Goal: Find specific page/section: Find specific page/section

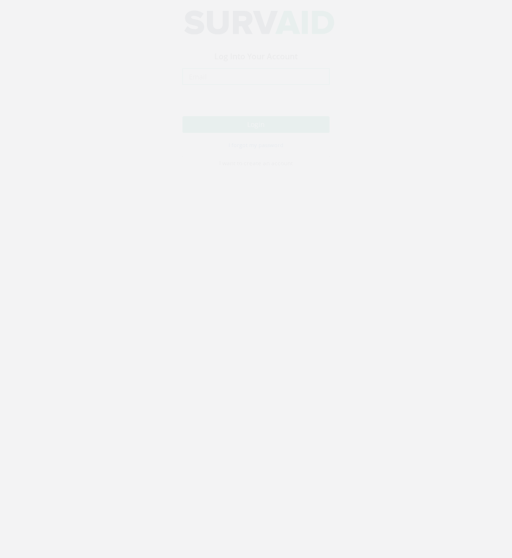
type input "[EMAIL_ADDRESS][DOMAIN_NAME]"
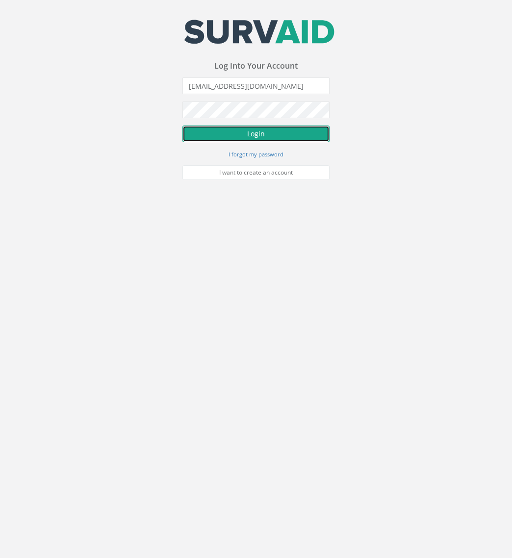
click at [299, 134] on button "Login" at bounding box center [255, 133] width 147 height 17
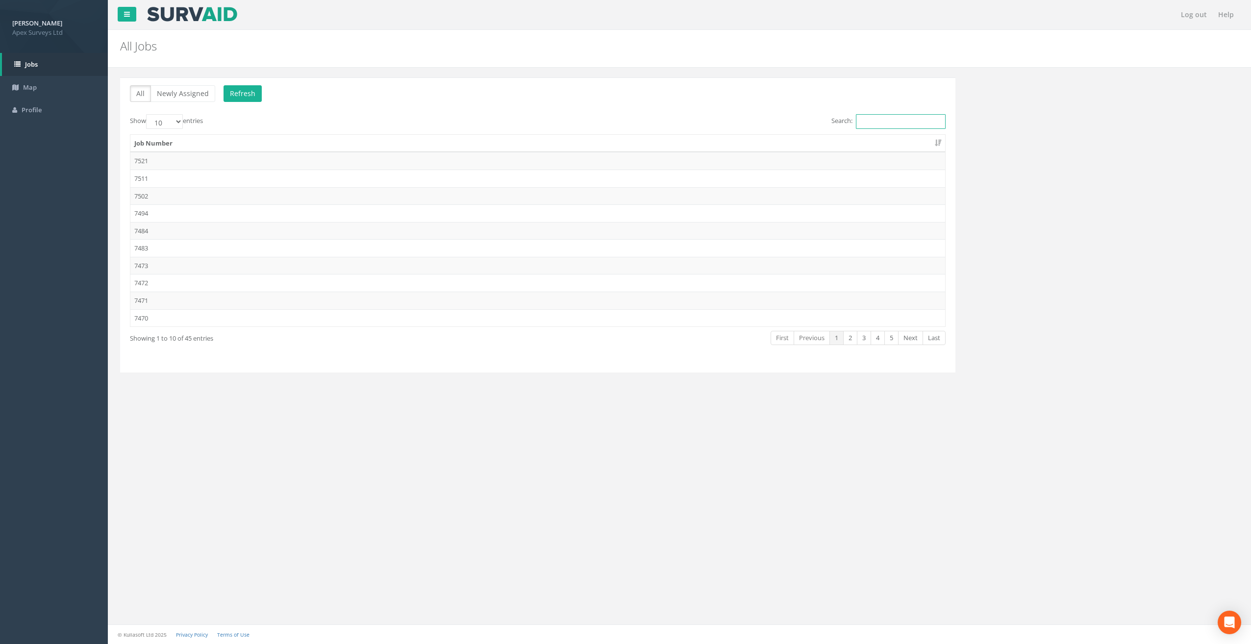
click at [887, 120] on input "Search:" at bounding box center [901, 121] width 90 height 15
click at [897, 116] on input "Search:" at bounding box center [901, 121] width 90 height 15
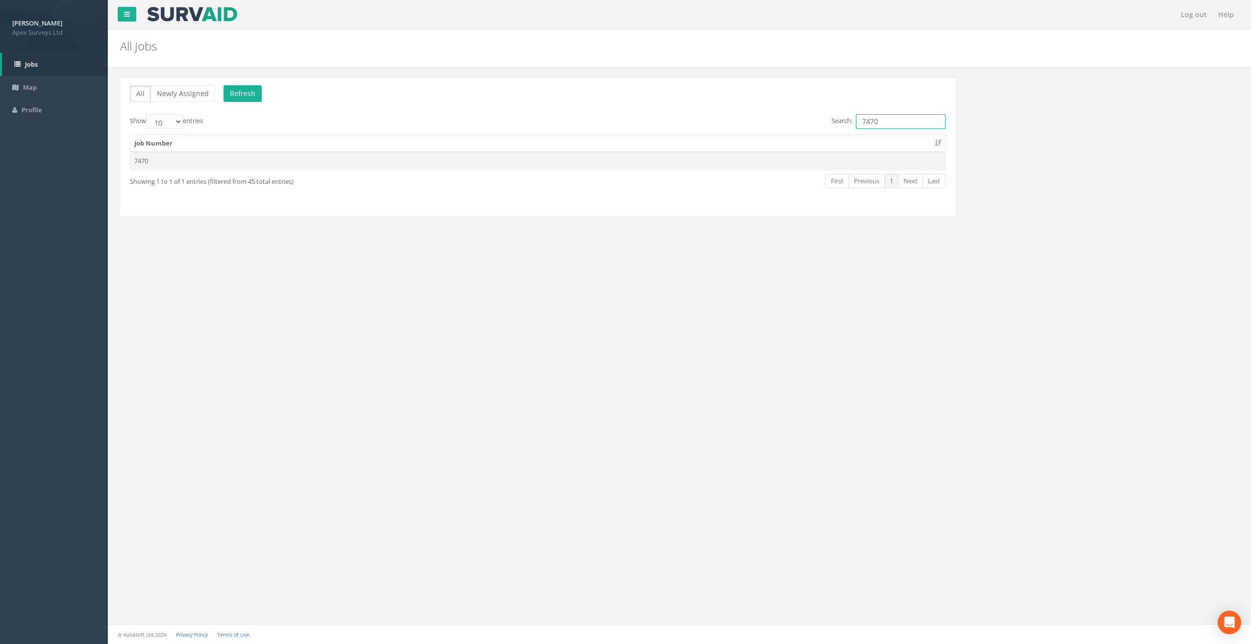
type input "7470"
click at [149, 160] on td "7470" at bounding box center [537, 161] width 815 height 18
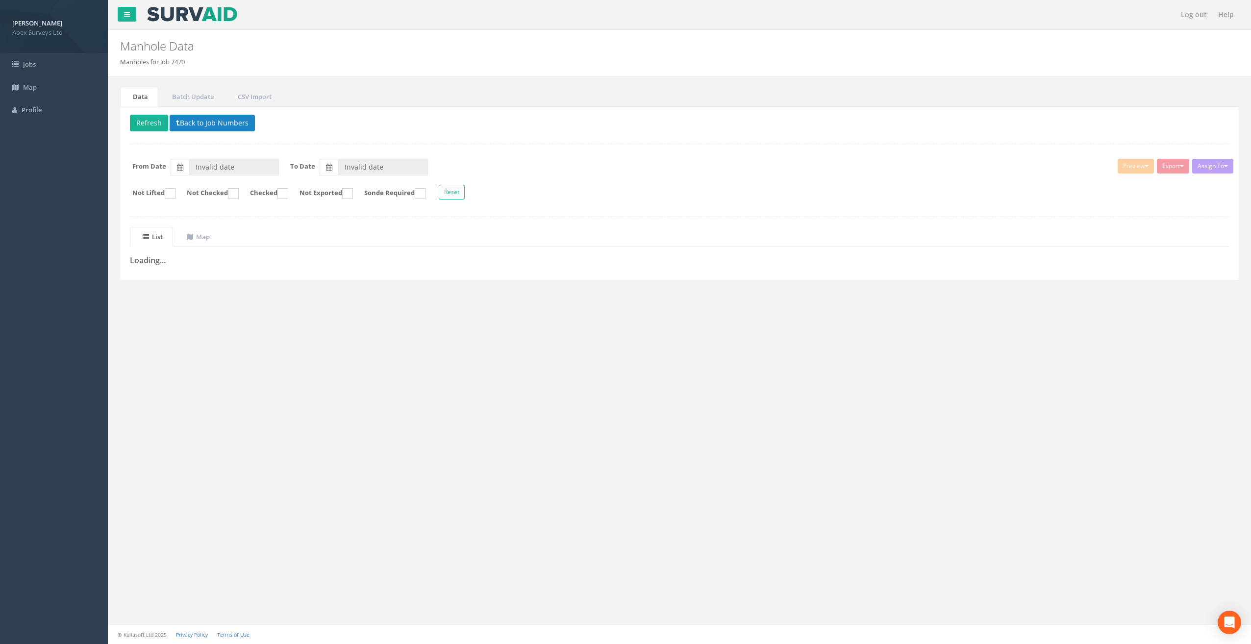
type input "[DATE]"
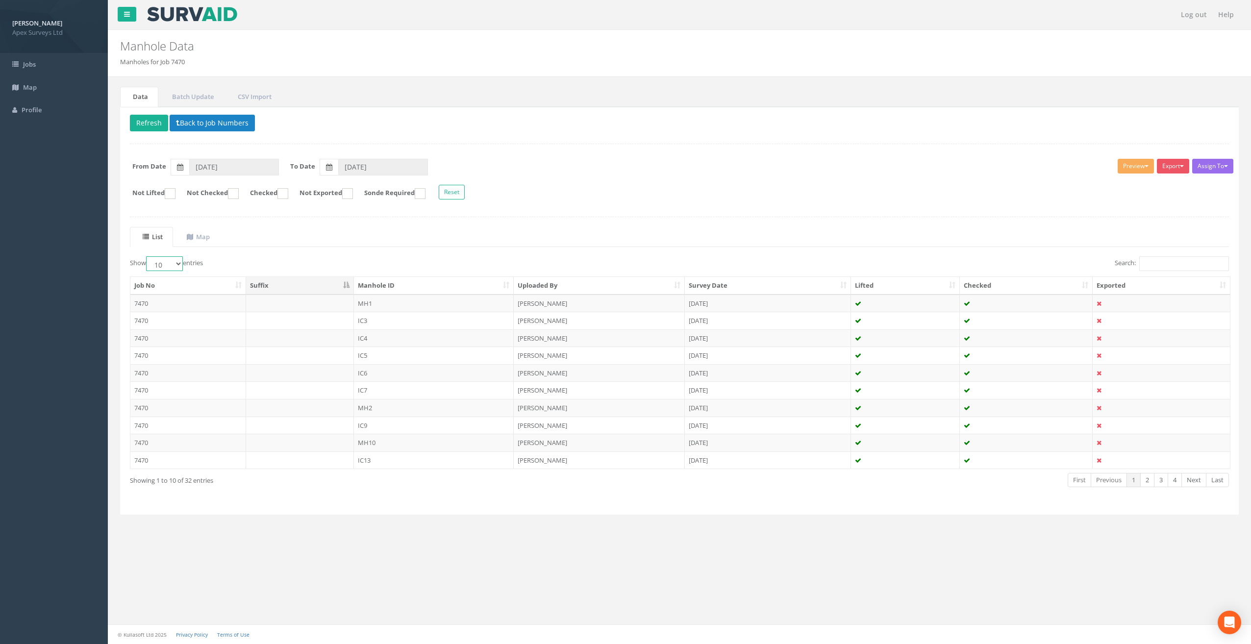
click at [181, 259] on select "10 25 50 100" at bounding box center [164, 263] width 37 height 15
select select "50"
click at [148, 256] on select "10 25 50 100" at bounding box center [164, 263] width 37 height 15
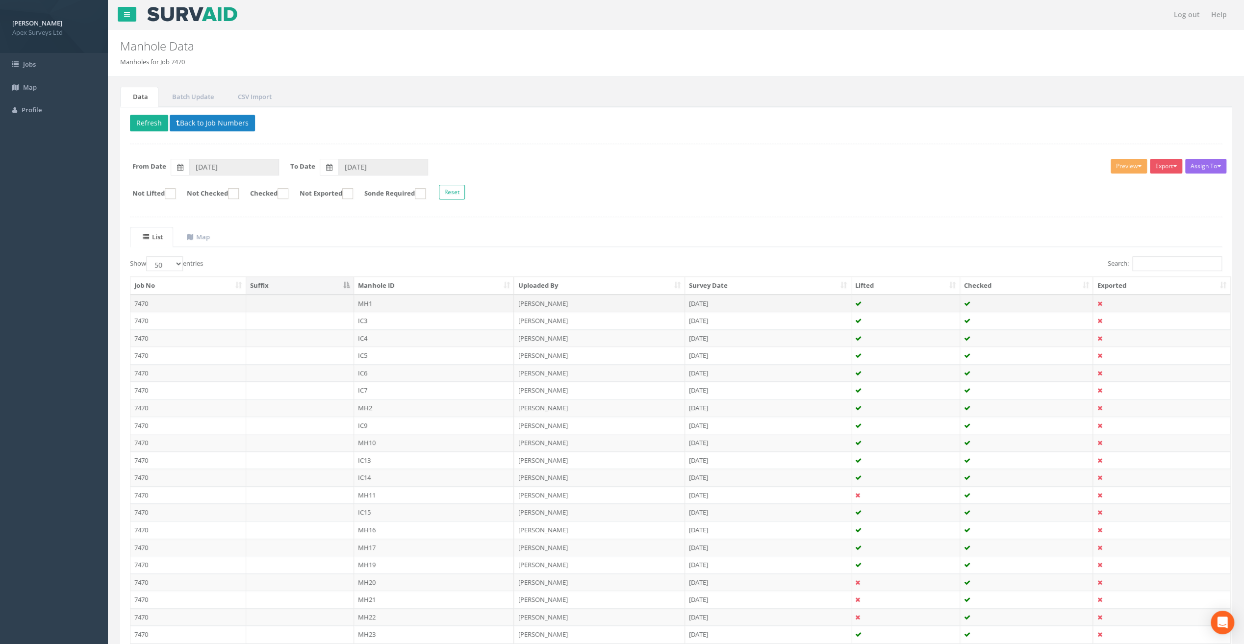
click at [367, 303] on td "MH1" at bounding box center [434, 304] width 160 height 18
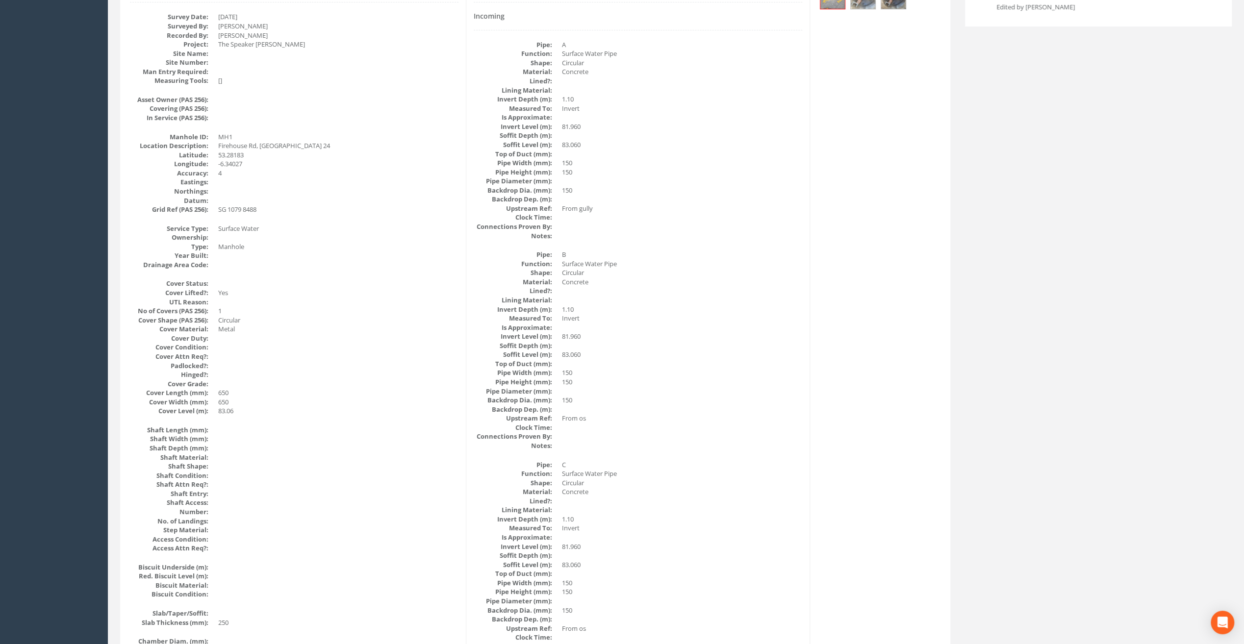
scroll to position [93, 0]
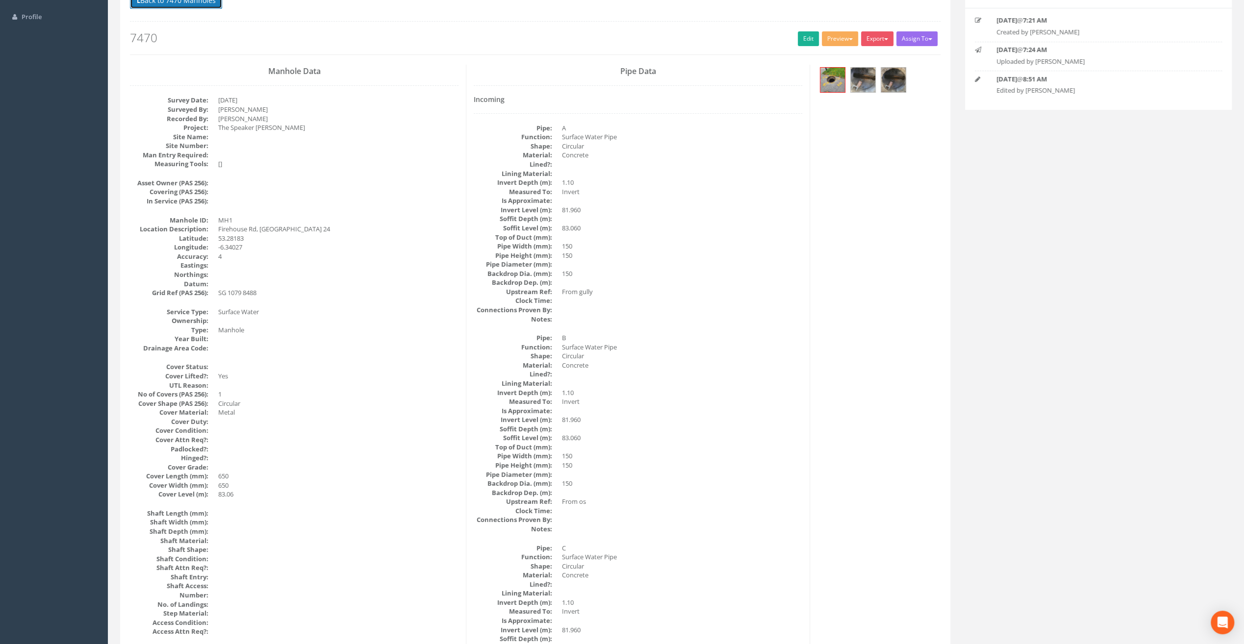
click at [182, 3] on button "Back to 7470 Manholes" at bounding box center [176, 0] width 92 height 17
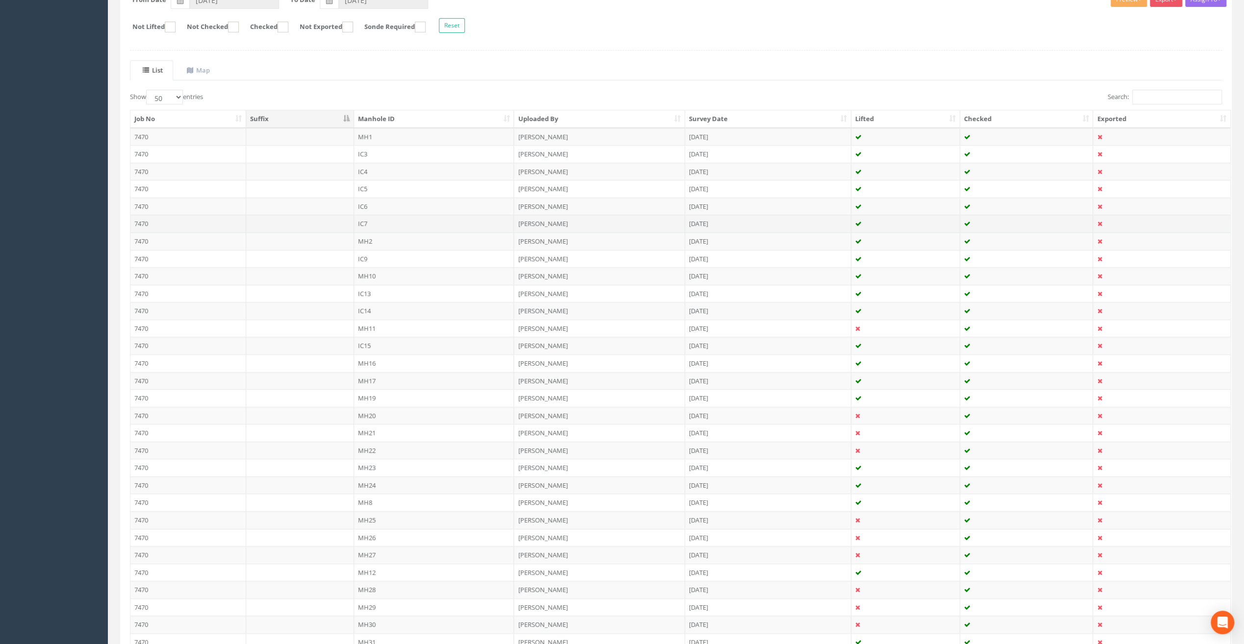
scroll to position [33, 0]
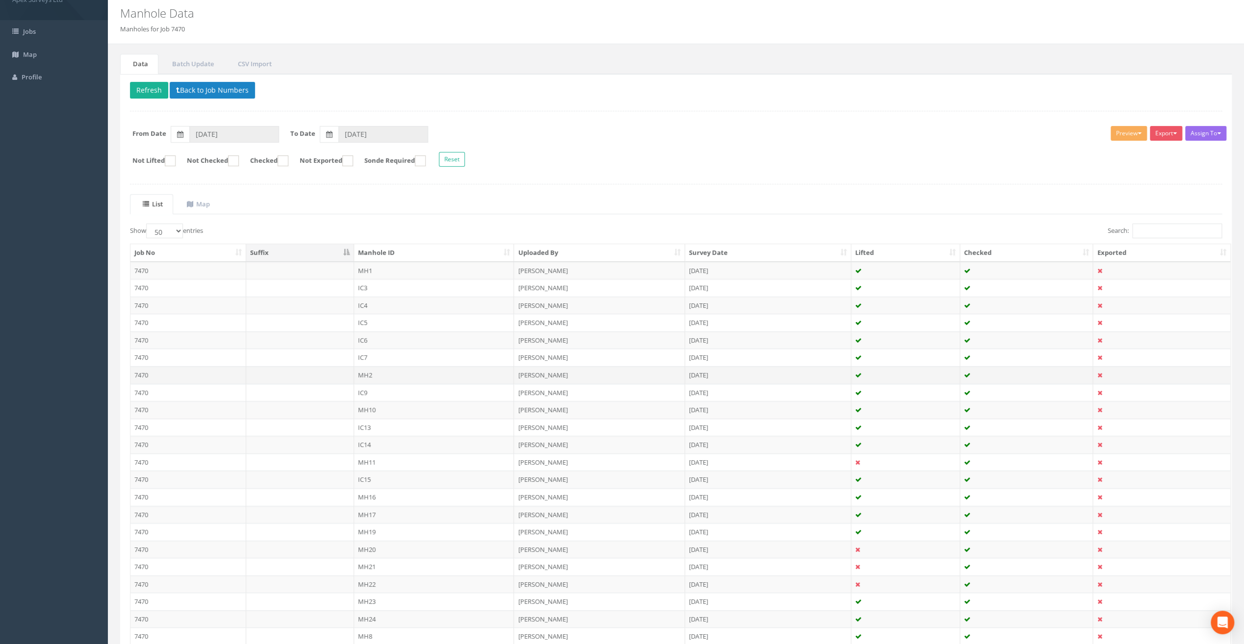
click at [367, 372] on td "MH2" at bounding box center [434, 375] width 160 height 18
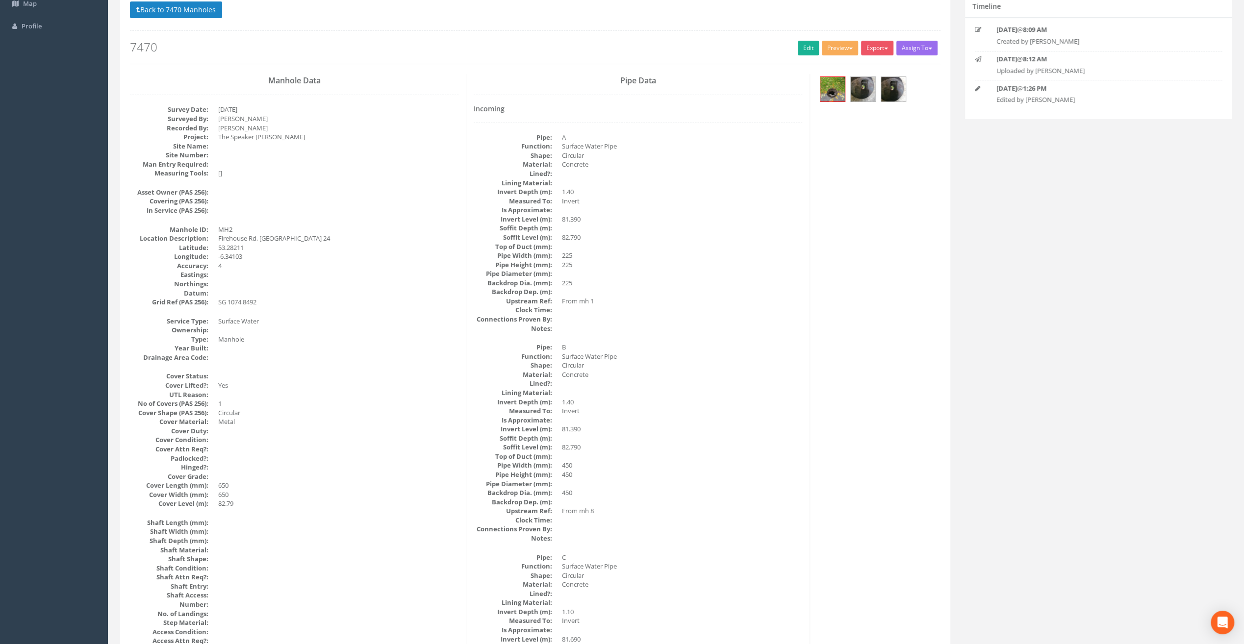
scroll to position [0, 0]
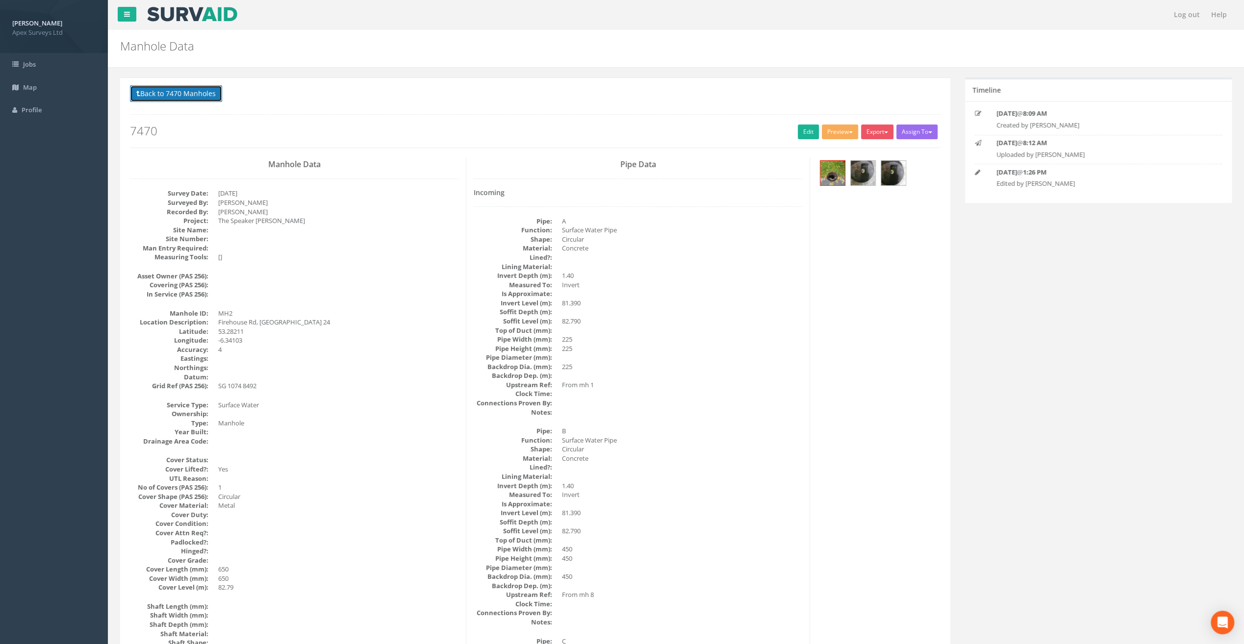
click at [172, 95] on button "Back to 7470 Manholes" at bounding box center [176, 93] width 92 height 17
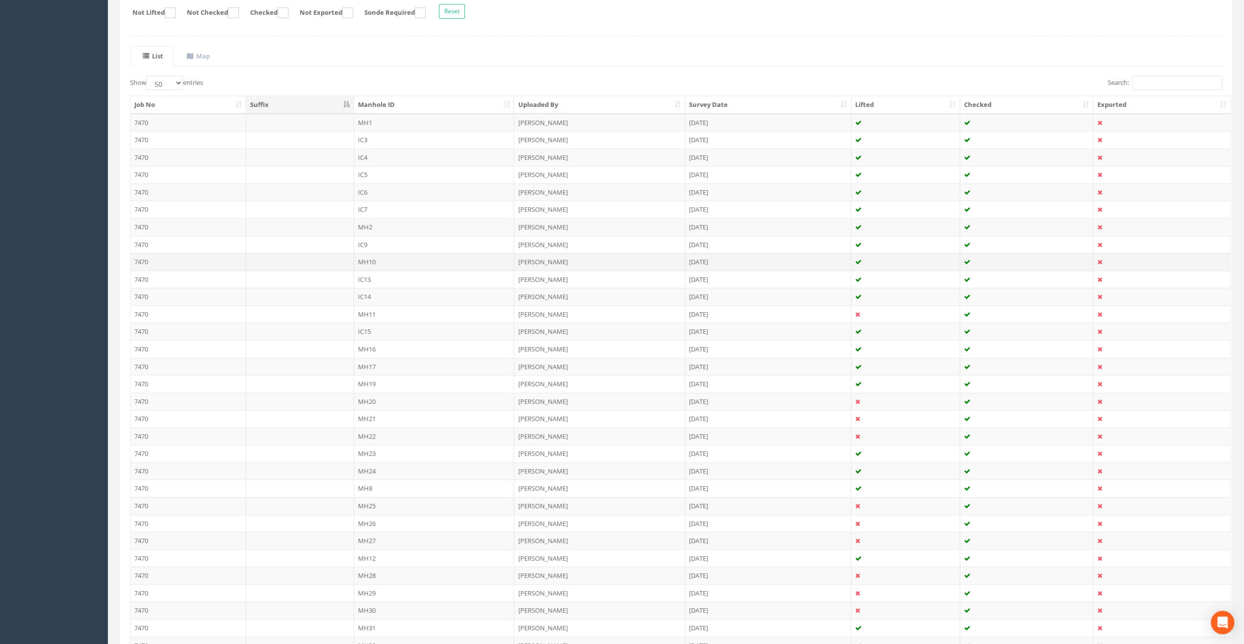
scroll to position [131, 0]
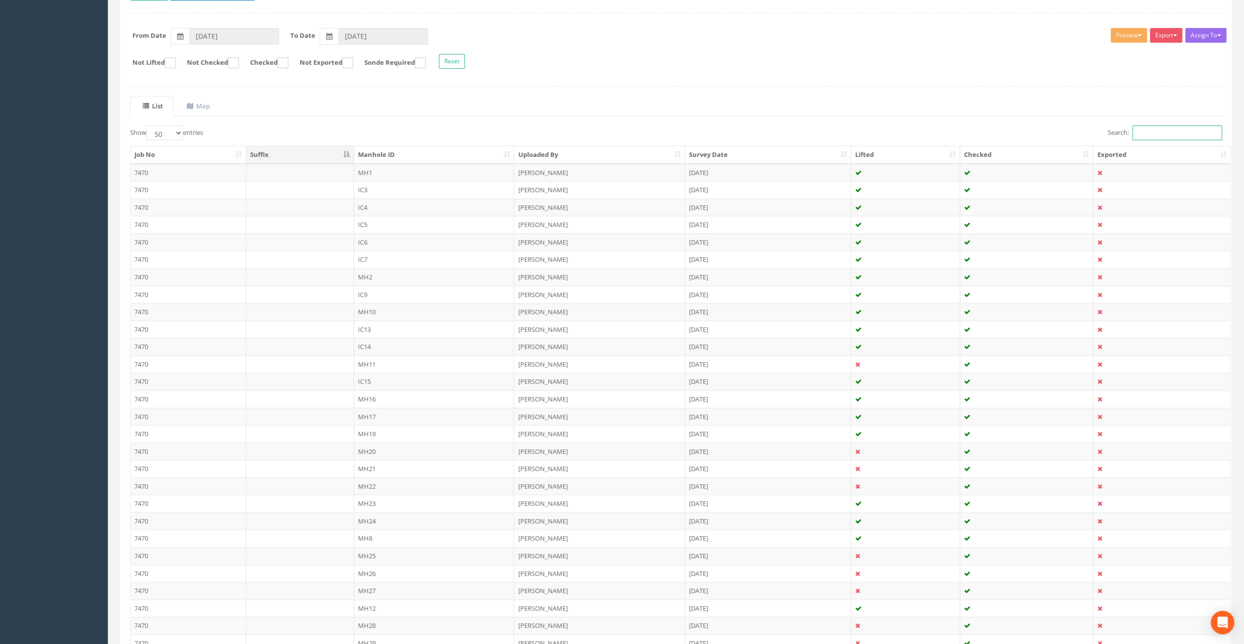
click at [1177, 130] on input "Search:" at bounding box center [1177, 132] width 90 height 15
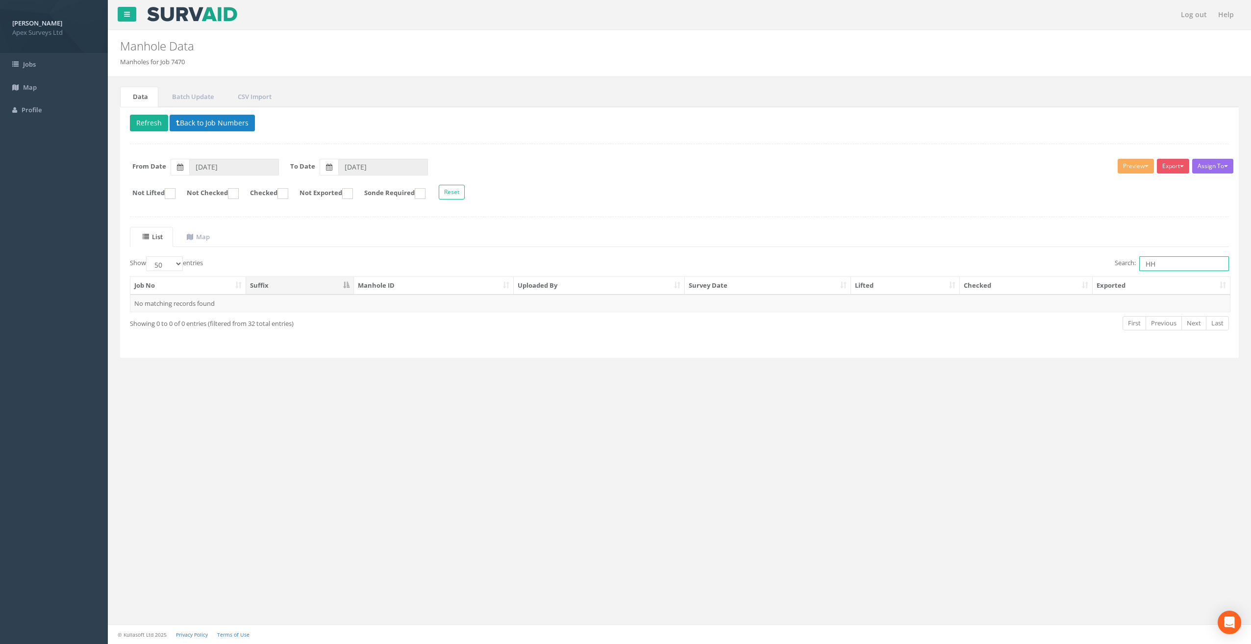
type input "H"
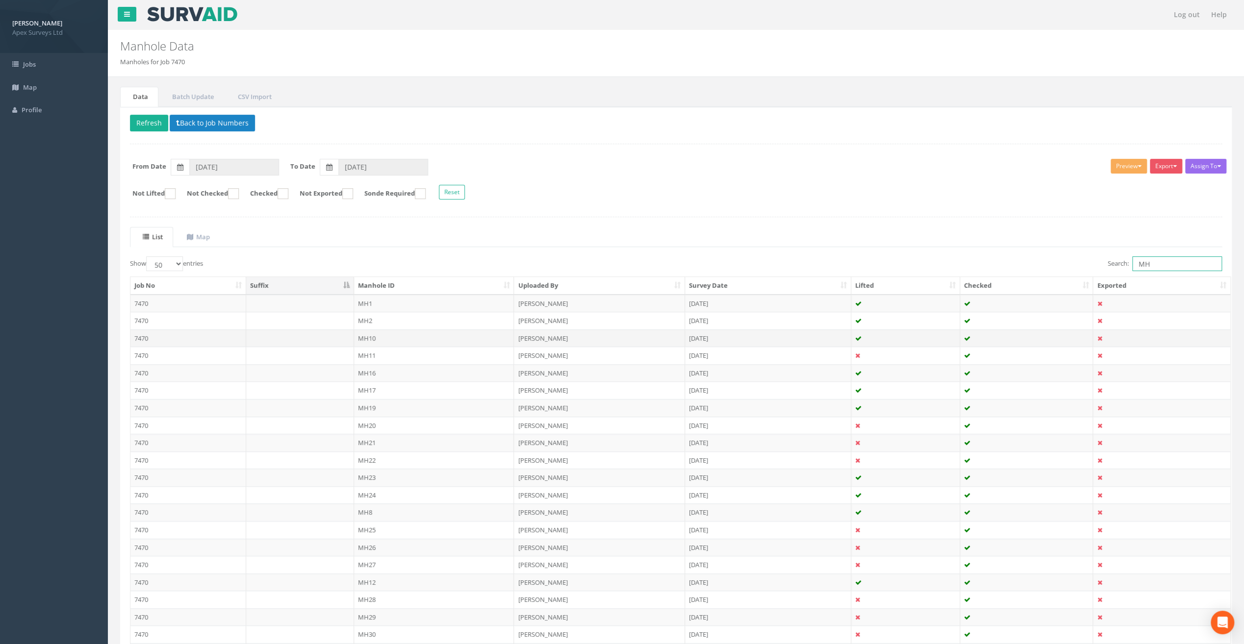
type input "MH"
click at [370, 337] on td "MH10" at bounding box center [434, 338] width 160 height 18
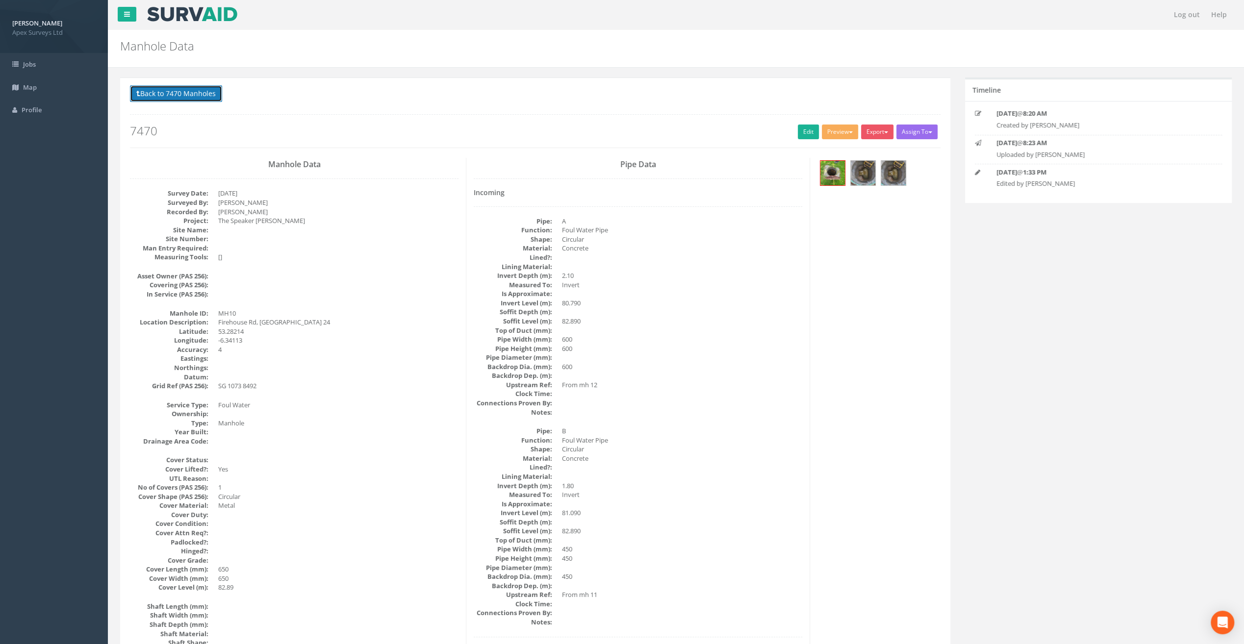
click at [175, 93] on button "Back to 7470 Manholes" at bounding box center [176, 93] width 92 height 17
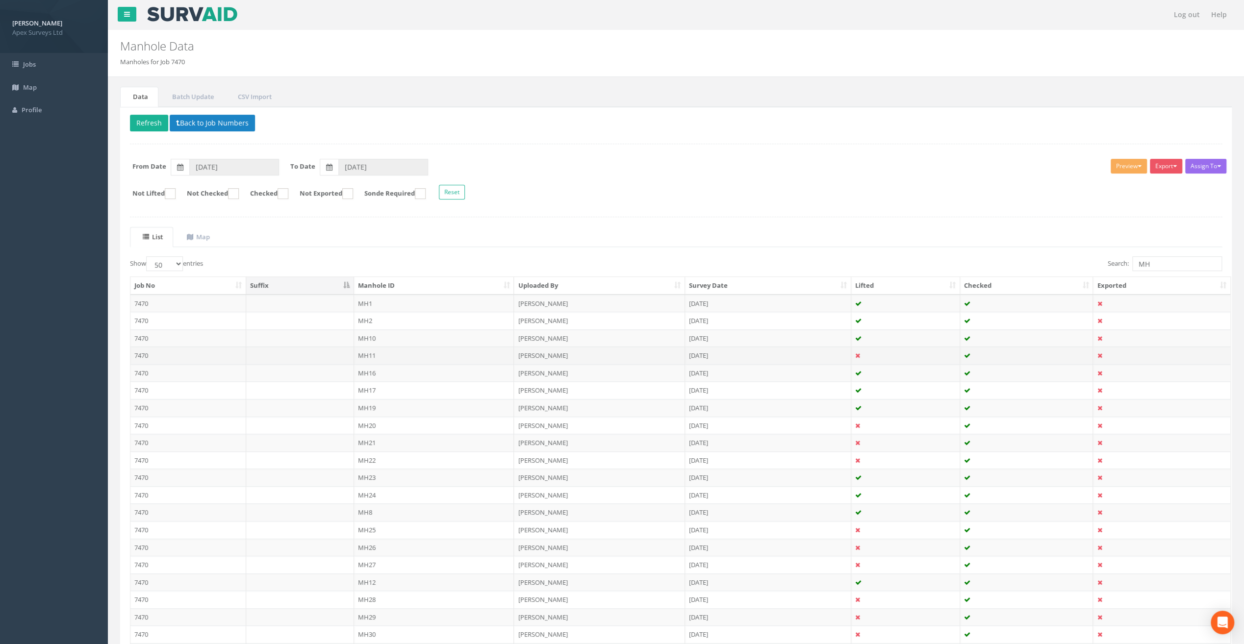
click at [372, 351] on td "MH11" at bounding box center [434, 356] width 160 height 18
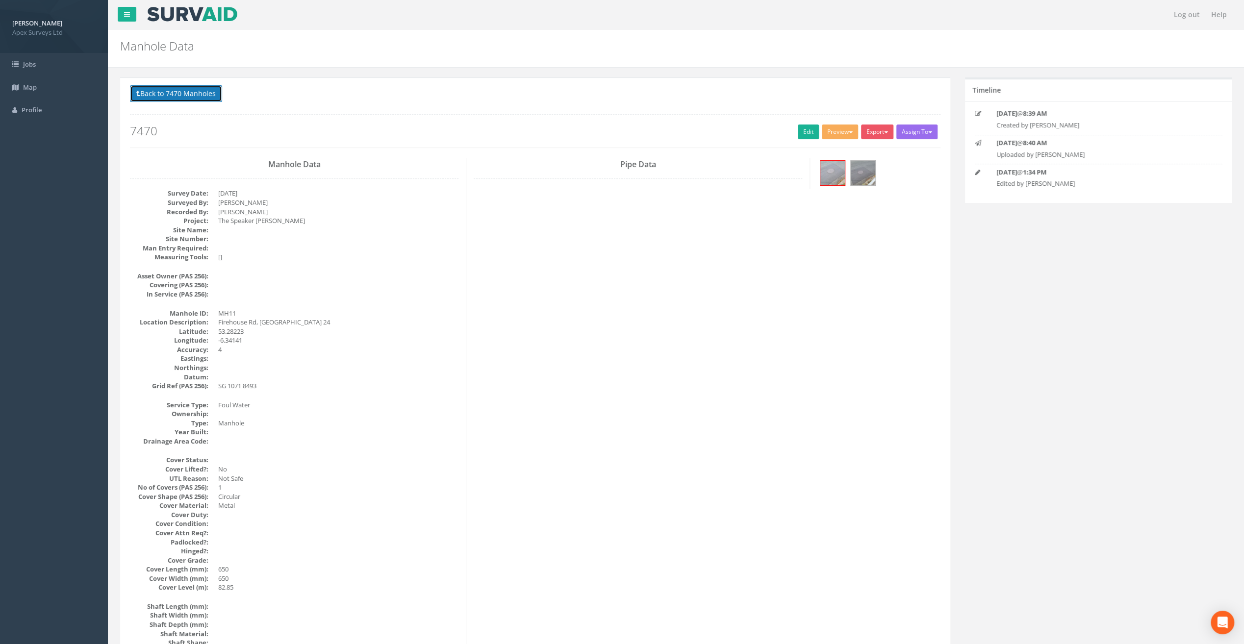
click at [189, 89] on button "Back to 7470 Manholes" at bounding box center [176, 93] width 92 height 17
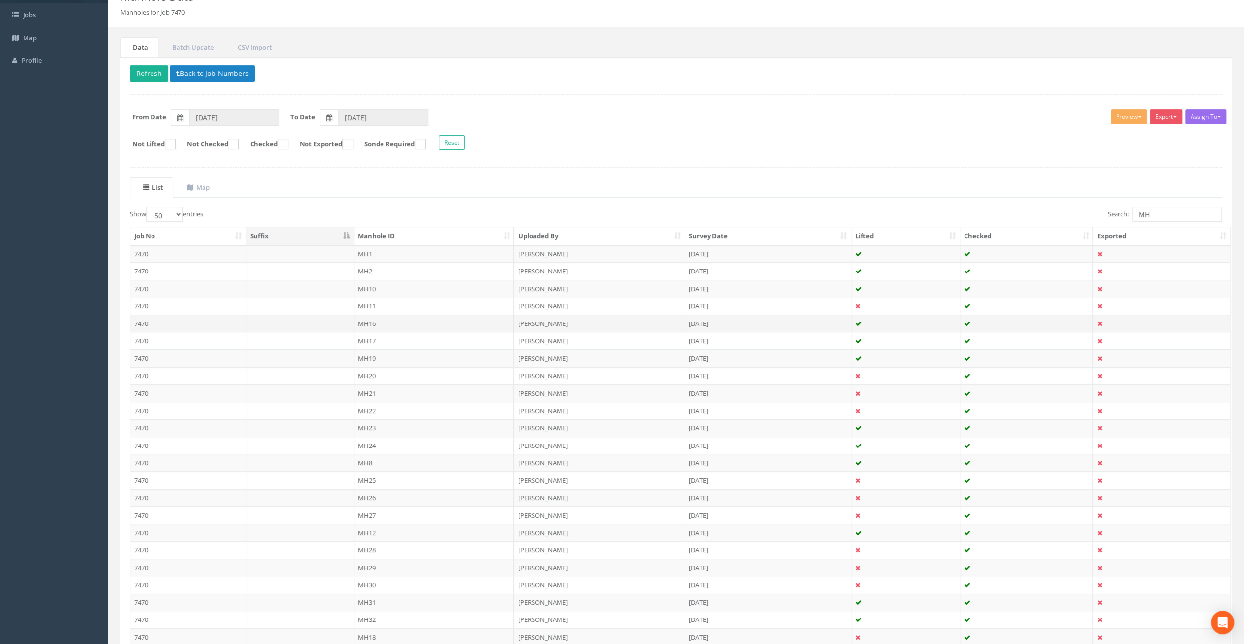
scroll to position [98, 0]
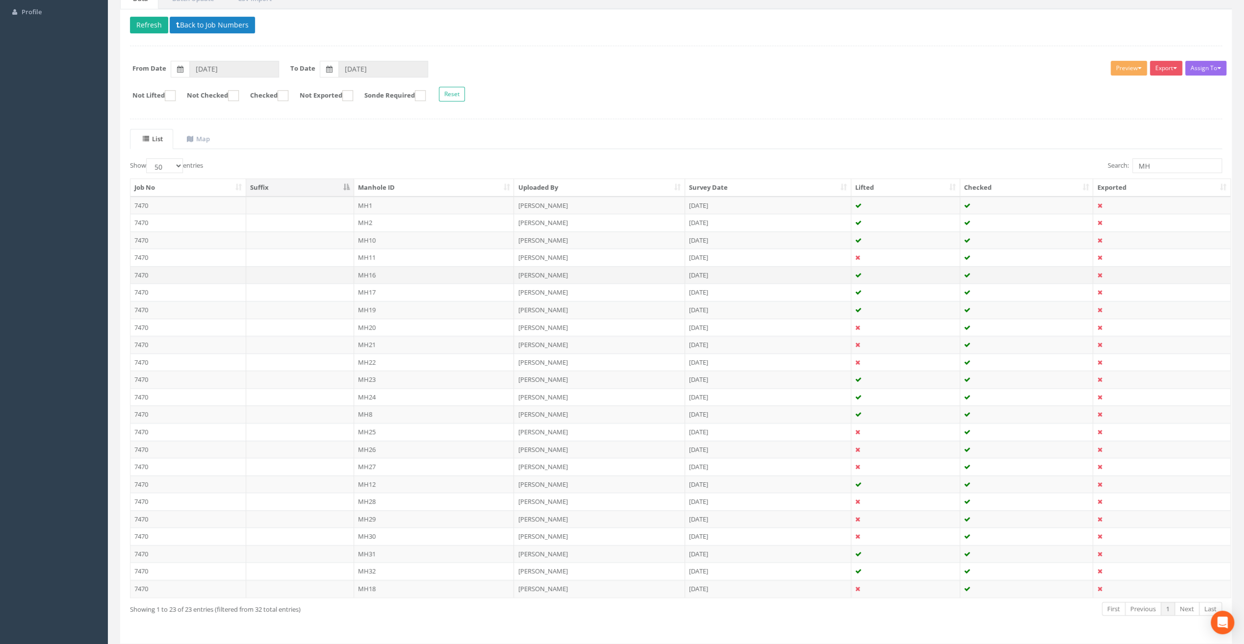
click at [366, 269] on td "MH16" at bounding box center [434, 275] width 160 height 18
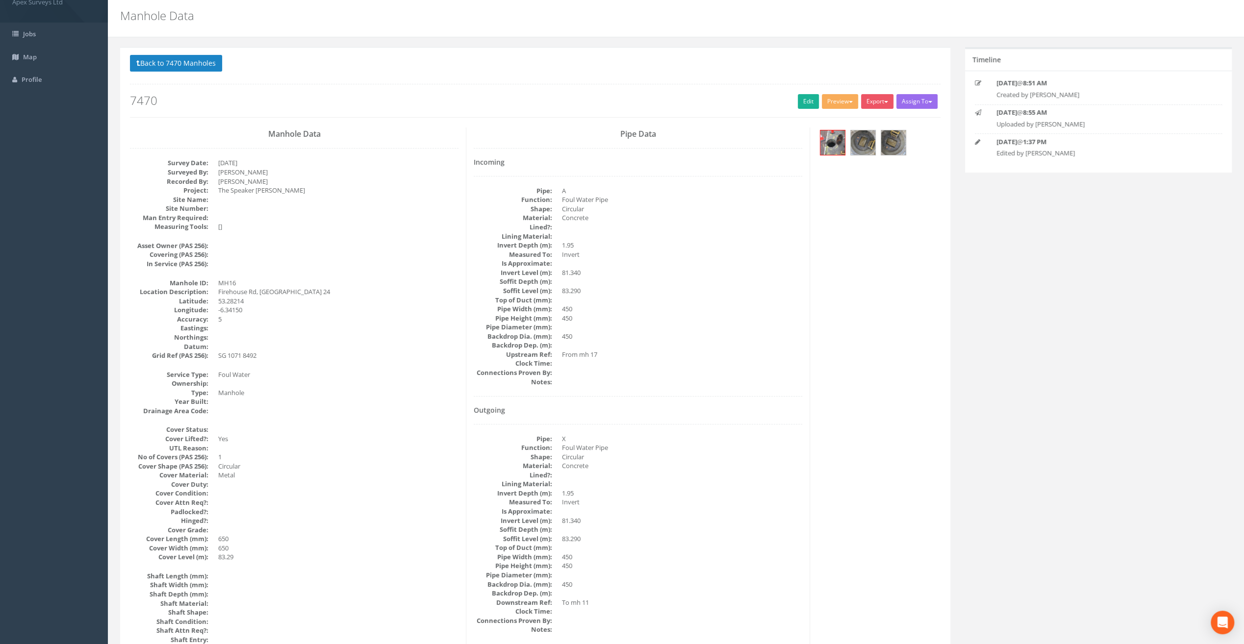
scroll to position [0, 0]
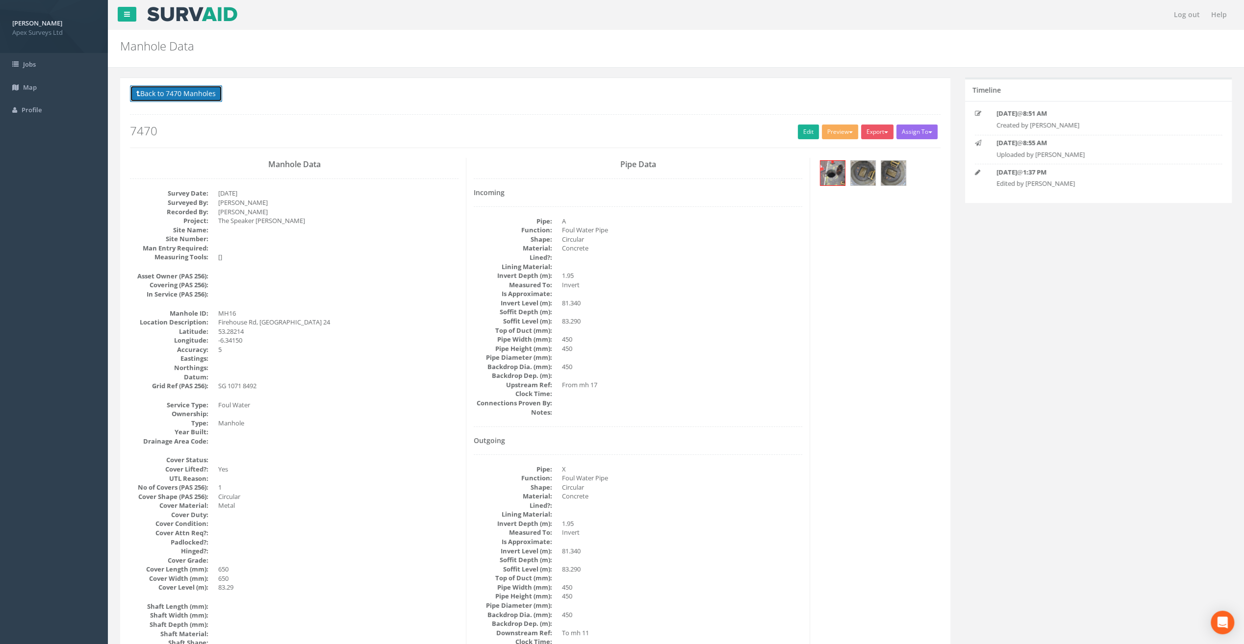
click at [183, 94] on button "Back to 7470 Manholes" at bounding box center [176, 93] width 92 height 17
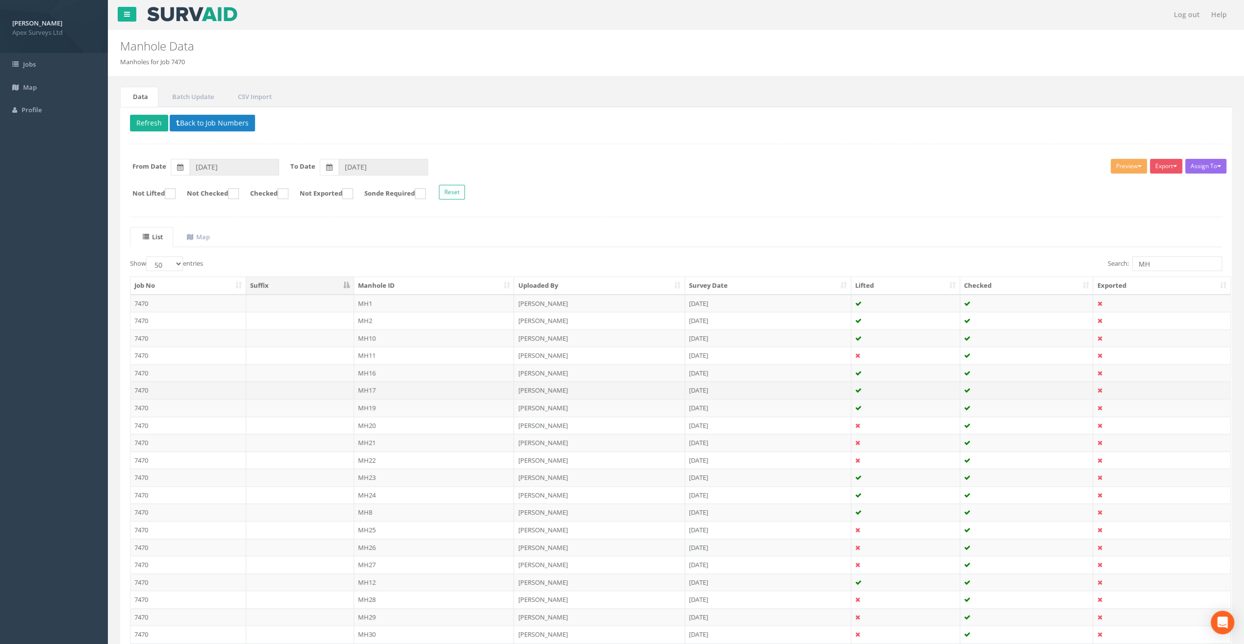
click at [372, 384] on td "MH17" at bounding box center [434, 390] width 160 height 18
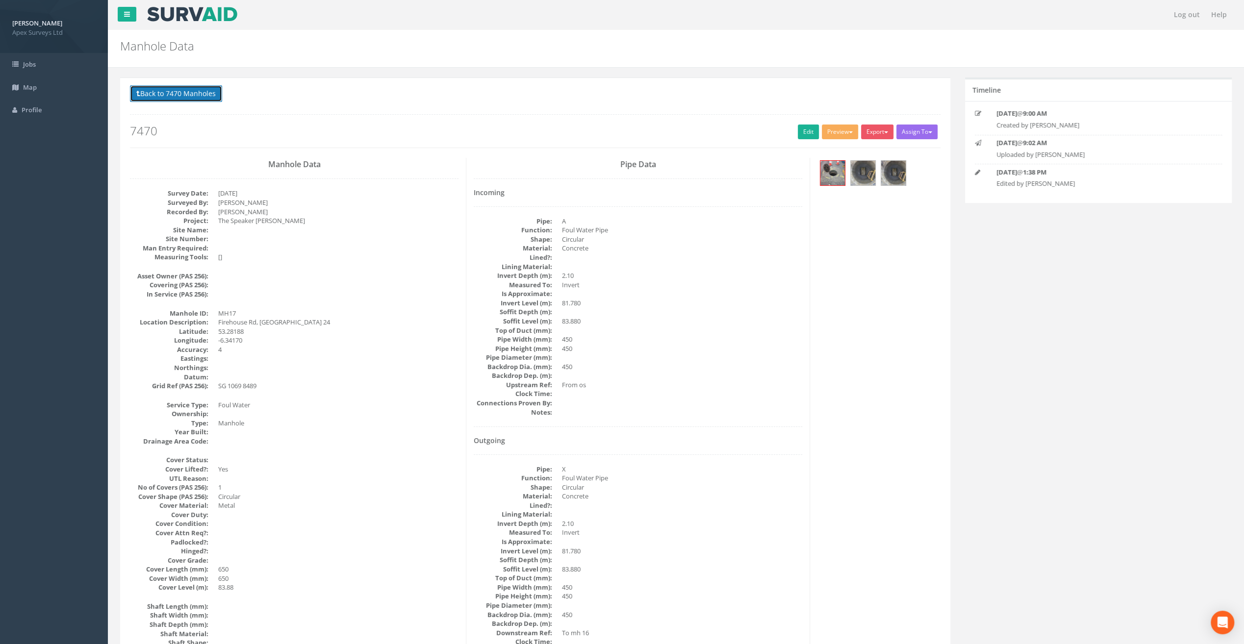
click at [190, 94] on button "Back to 7470 Manholes" at bounding box center [176, 93] width 92 height 17
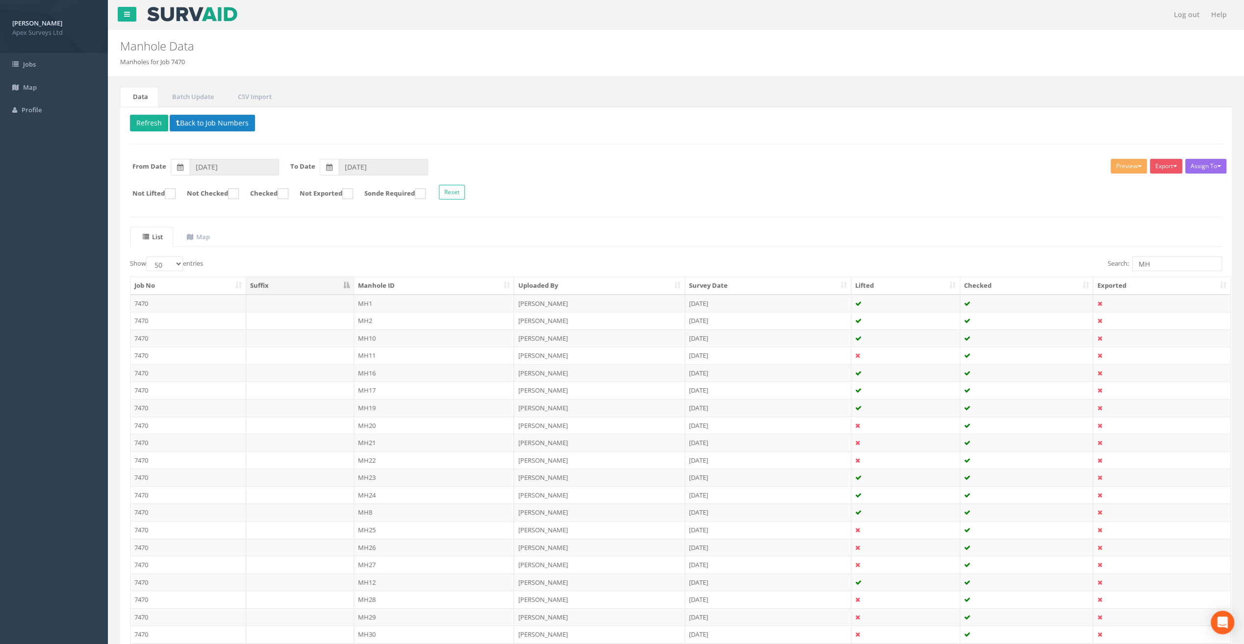
drag, startPoint x: 374, startPoint y: 405, endPoint x: 369, endPoint y: 404, distance: 5.9
click at [374, 405] on td "MH19" at bounding box center [434, 408] width 160 height 18
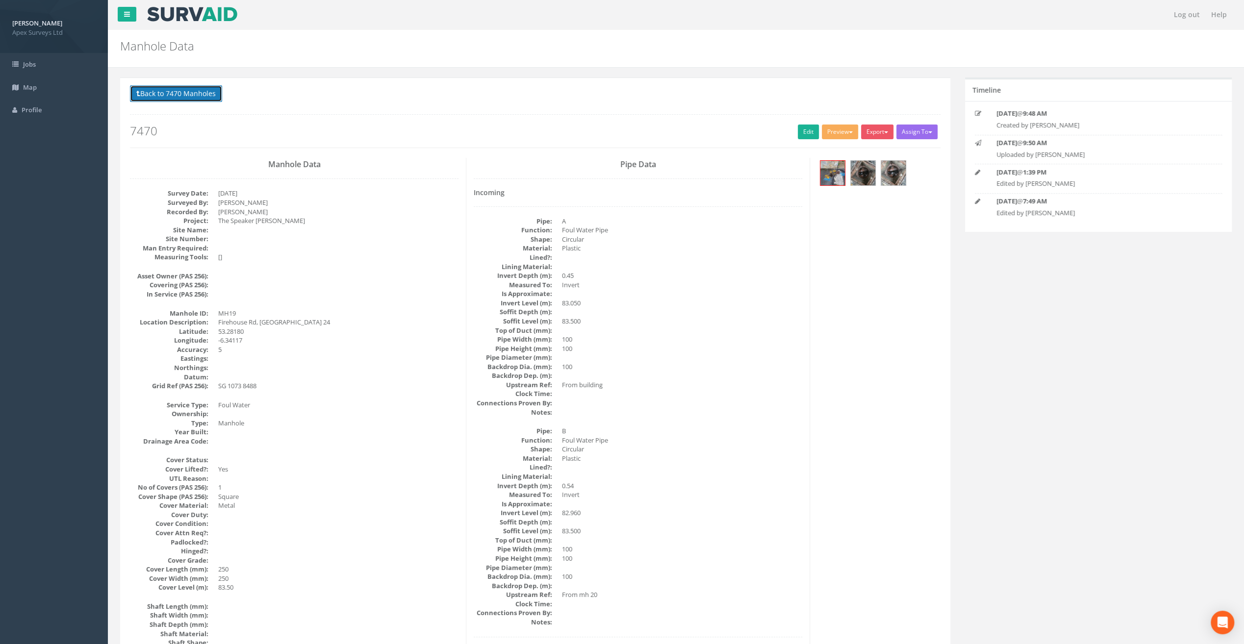
click at [176, 95] on button "Back to 7470 Manholes" at bounding box center [176, 93] width 92 height 17
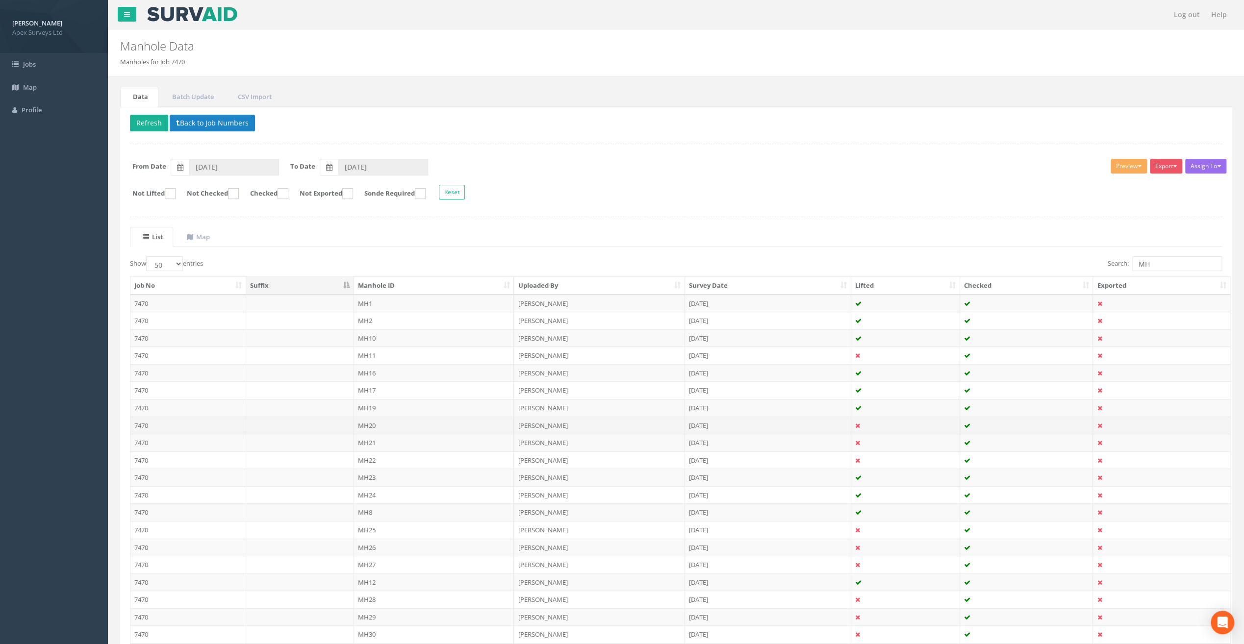
click at [376, 422] on td "MH20" at bounding box center [434, 426] width 160 height 18
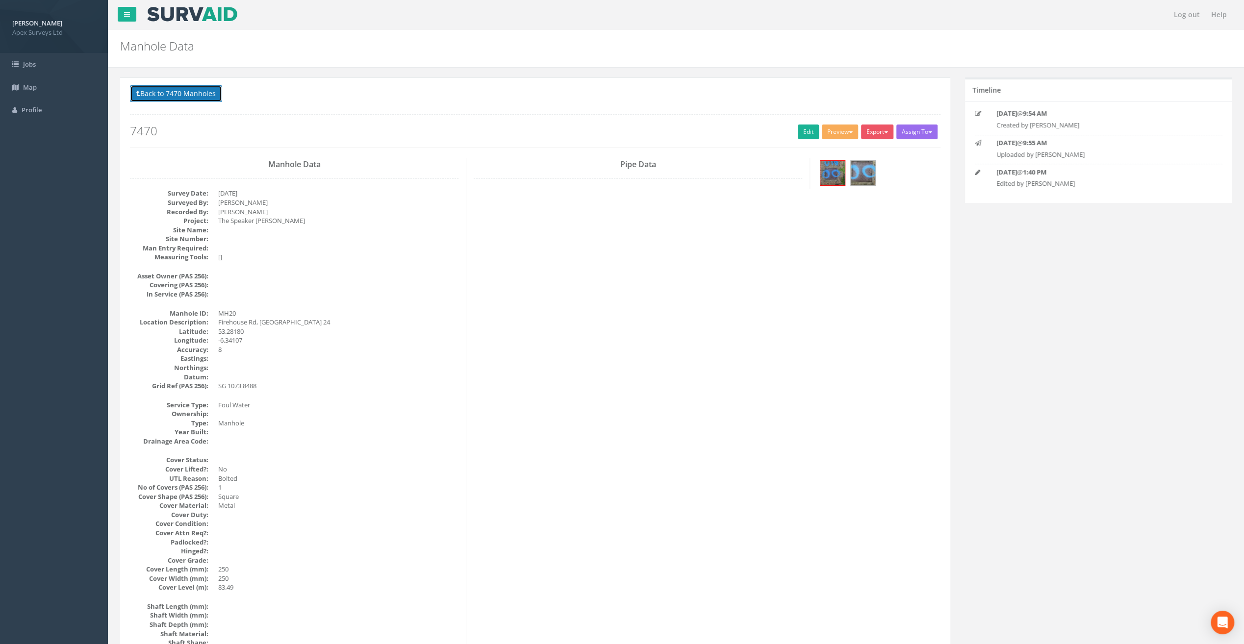
click at [177, 91] on button "Back to 7470 Manholes" at bounding box center [176, 93] width 92 height 17
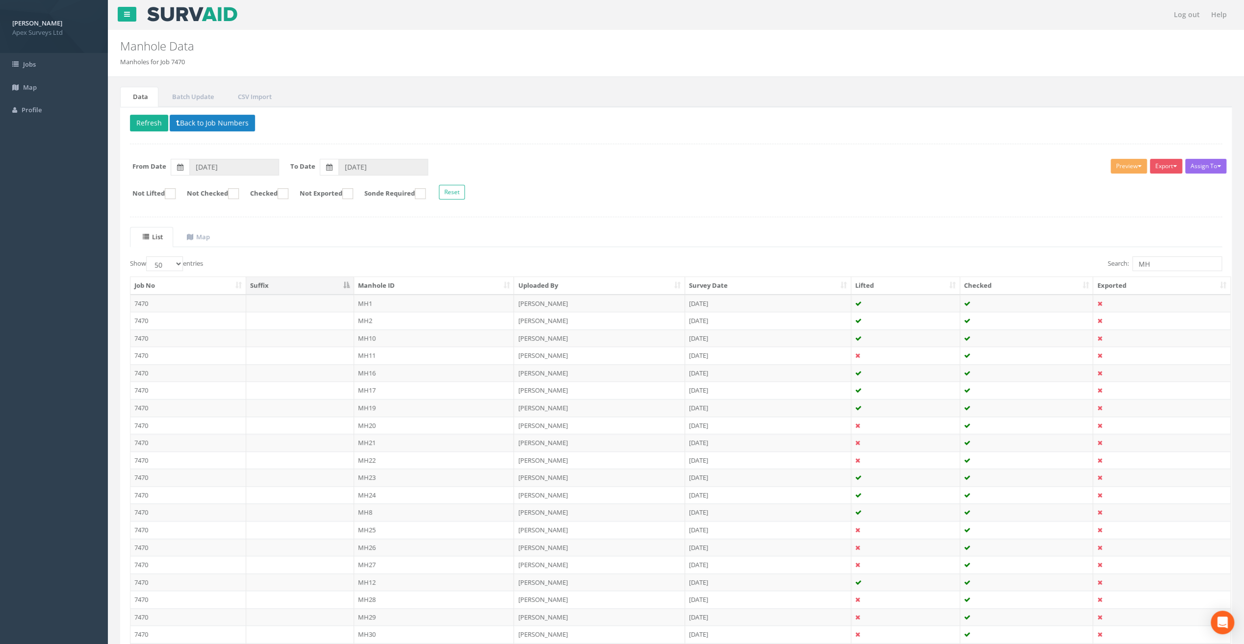
click at [370, 438] on td "MH21" at bounding box center [434, 443] width 160 height 18
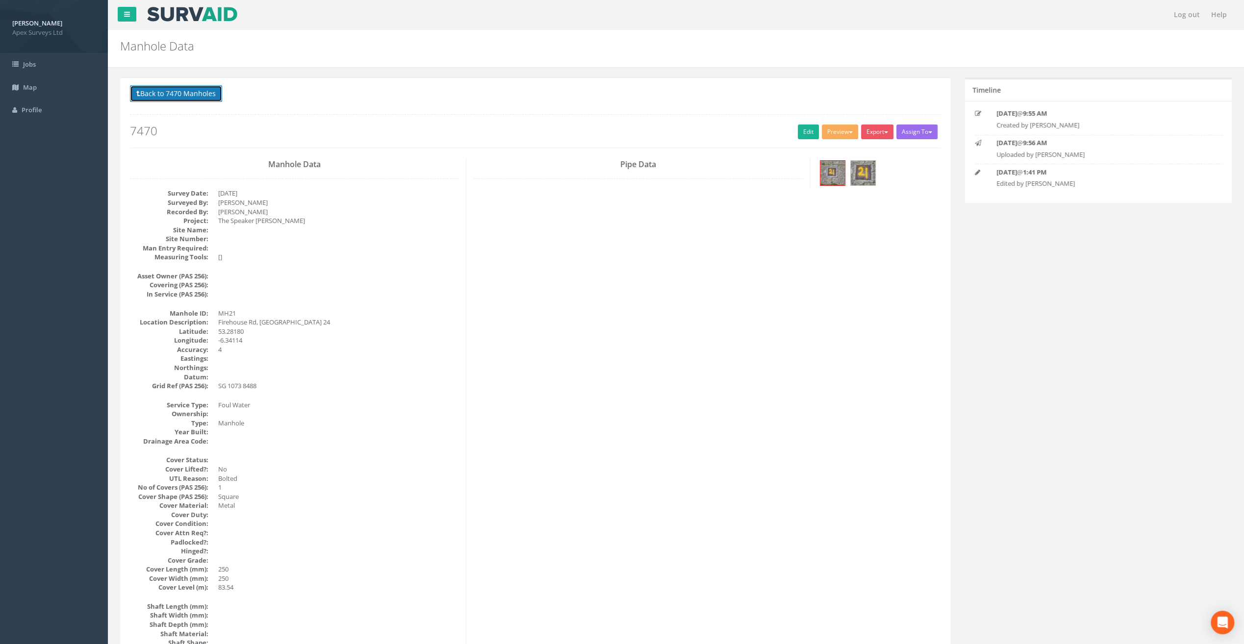
click at [188, 86] on button "Back to 7470 Manholes" at bounding box center [176, 93] width 92 height 17
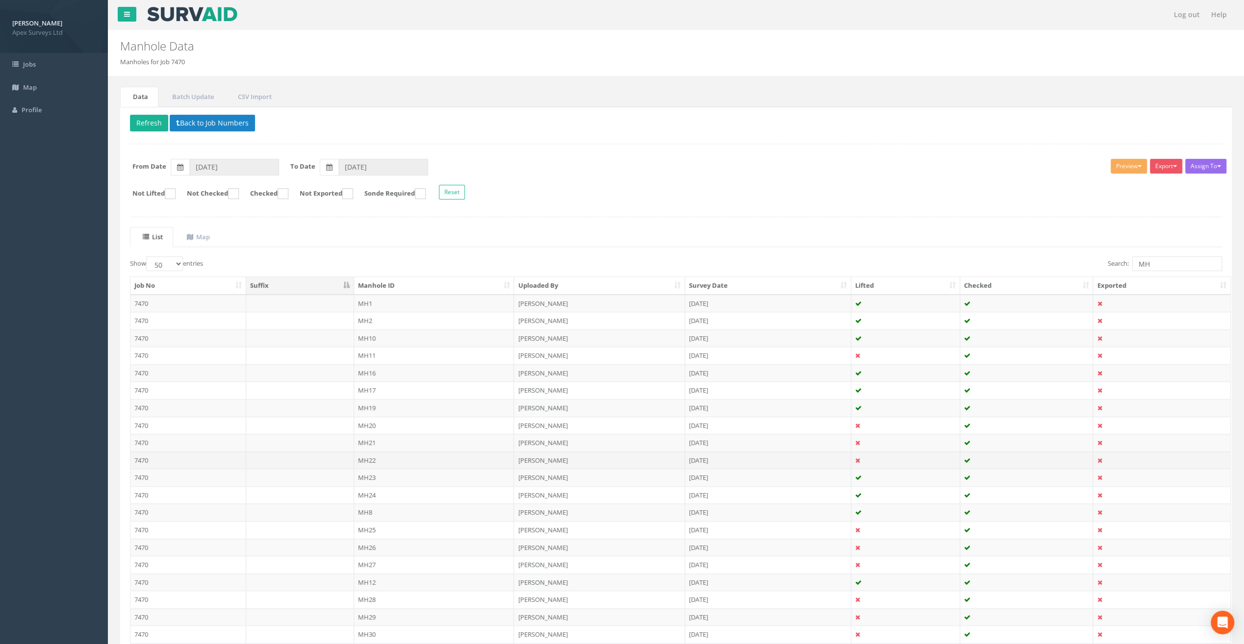
click at [372, 458] on td "MH22" at bounding box center [434, 460] width 160 height 18
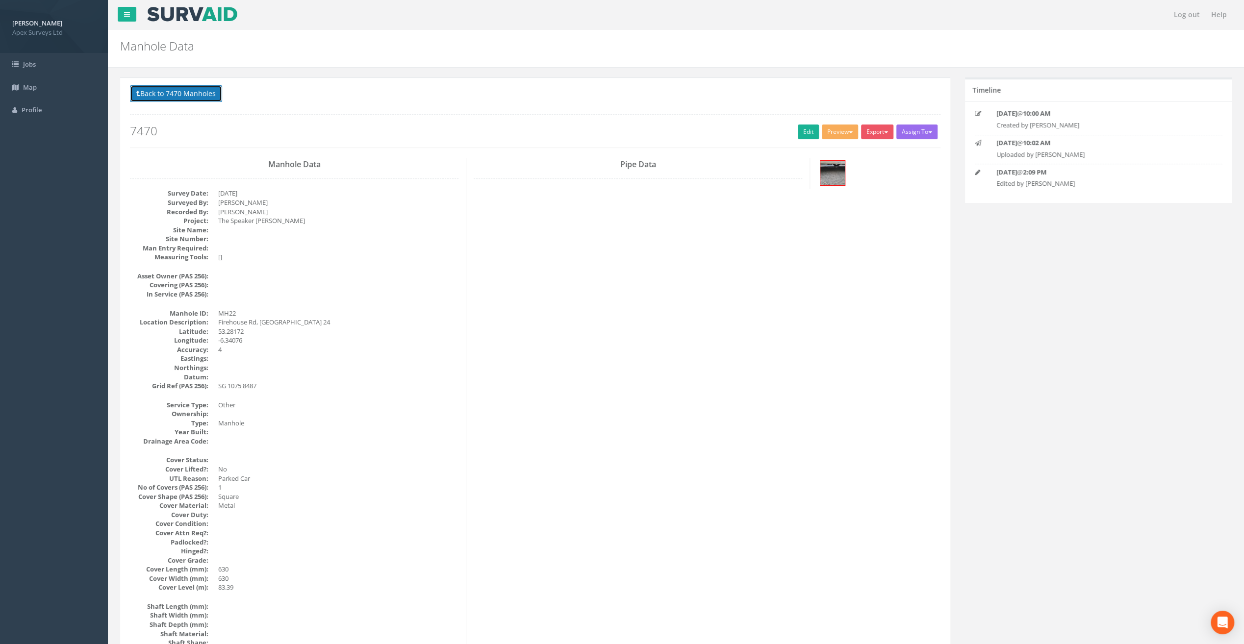
click at [184, 96] on button "Back to 7470 Manholes" at bounding box center [176, 93] width 92 height 17
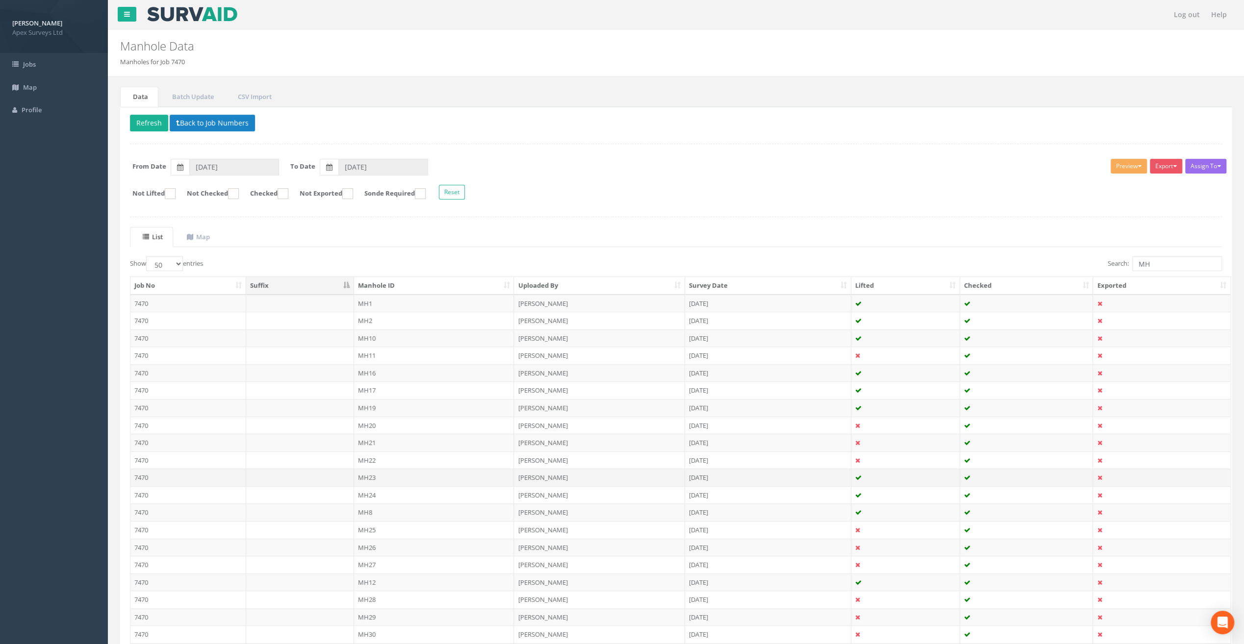
click at [368, 470] on td "MH23" at bounding box center [434, 478] width 160 height 18
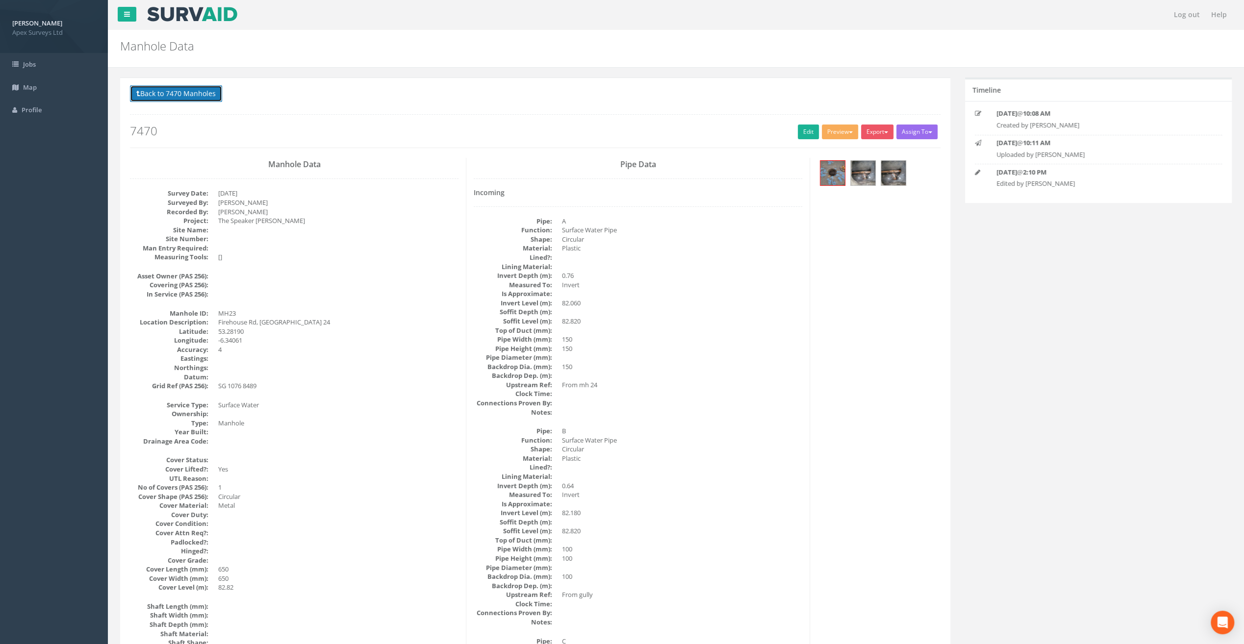
drag, startPoint x: 194, startPoint y: 91, endPoint x: 203, endPoint y: 119, distance: 29.6
click at [194, 91] on button "Back to 7470 Manholes" at bounding box center [176, 93] width 92 height 17
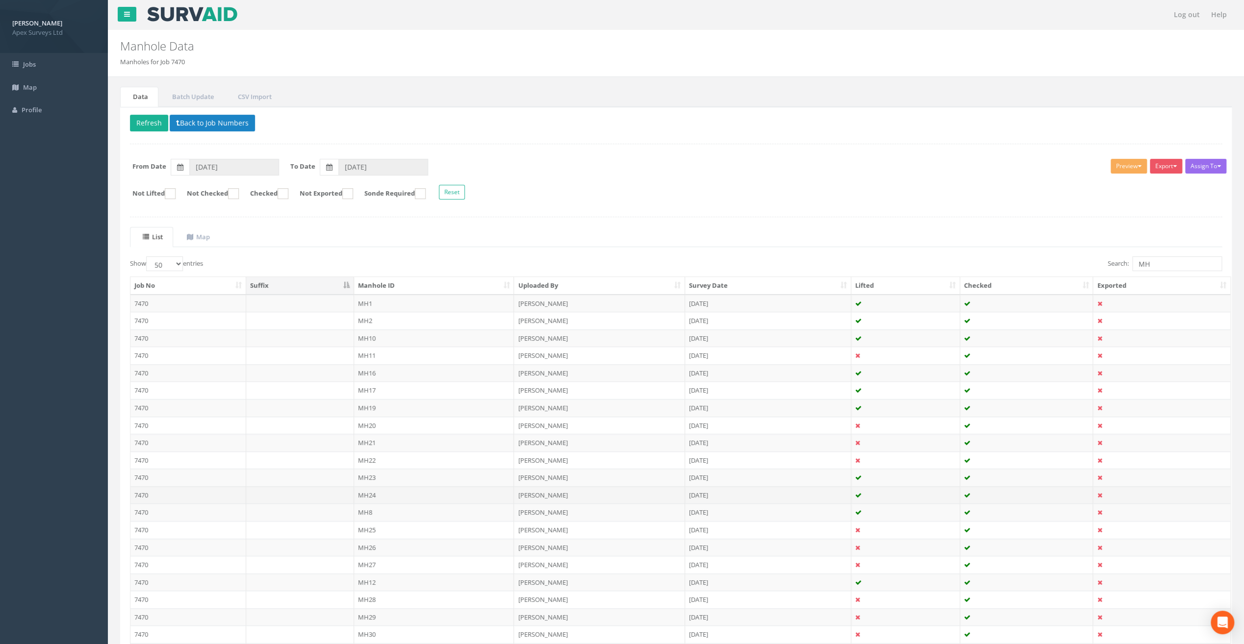
click at [371, 490] on td "MH24" at bounding box center [434, 495] width 160 height 18
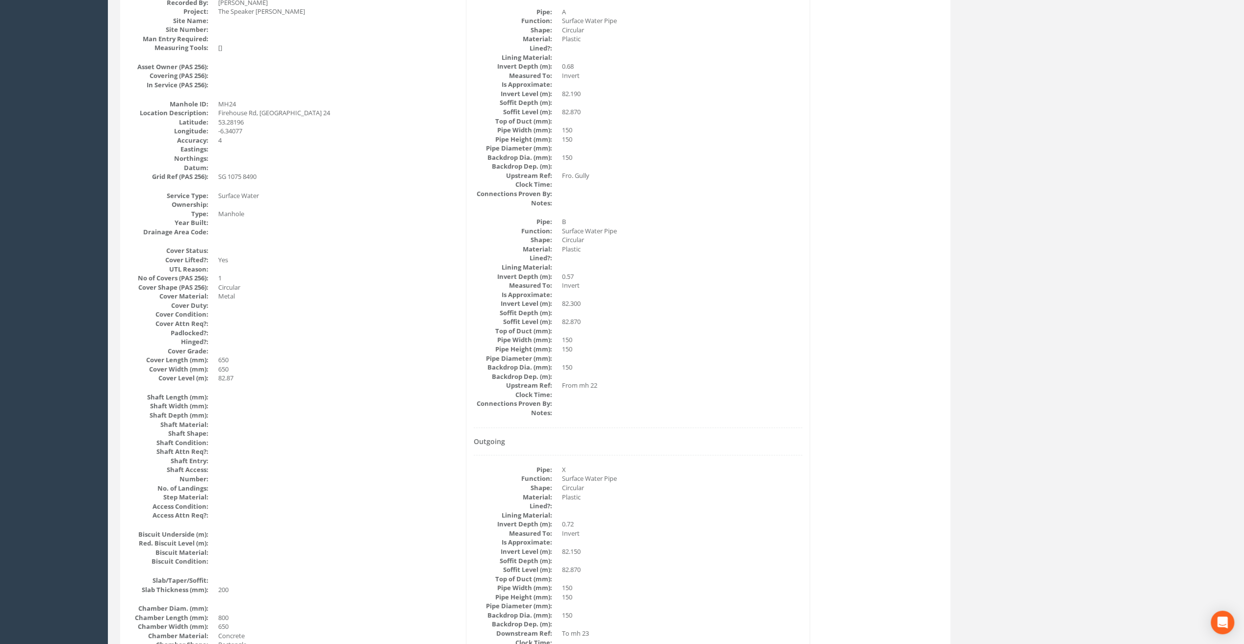
scroll to position [82, 0]
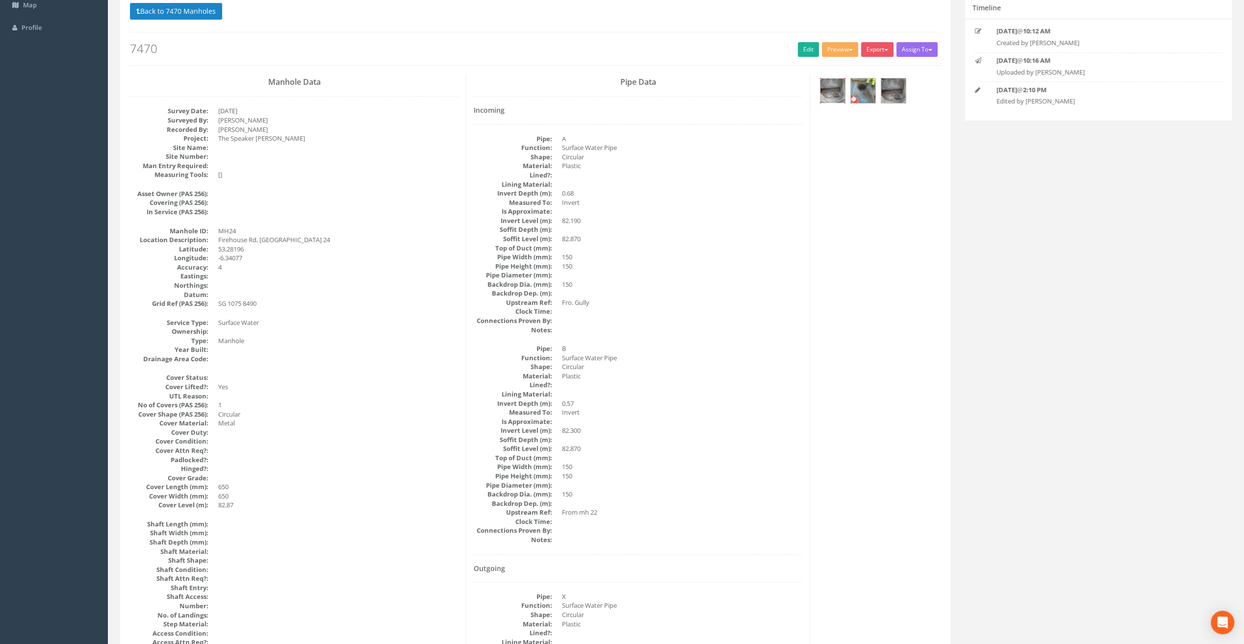
click at [829, 91] on img at bounding box center [832, 90] width 25 height 25
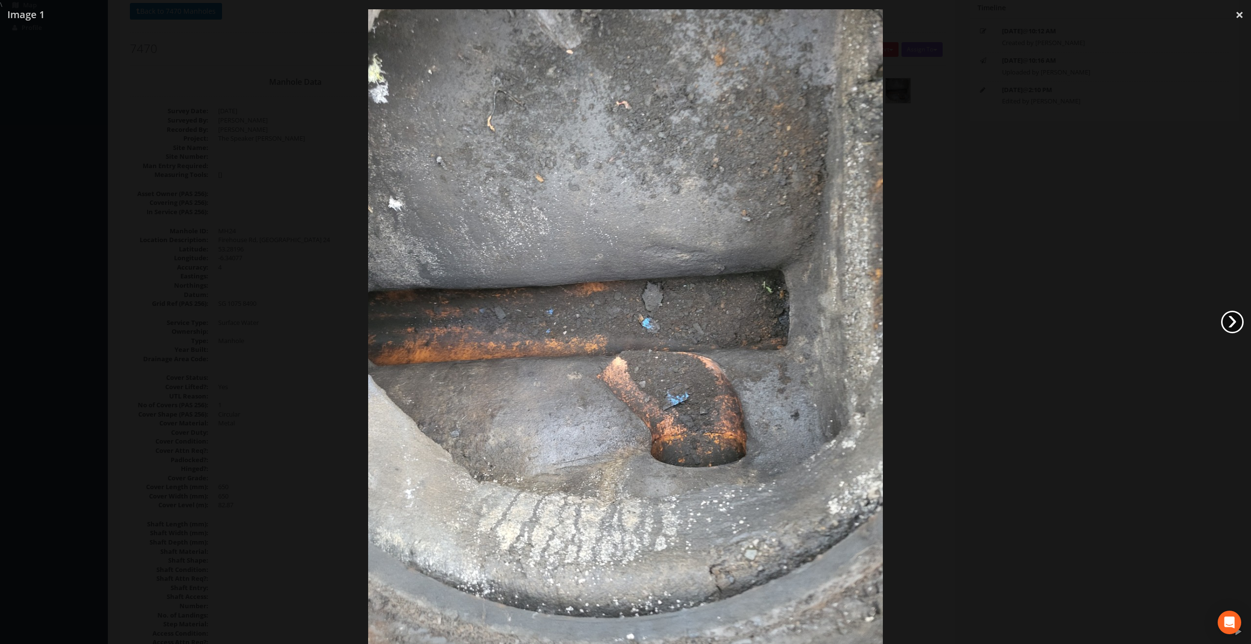
click at [1229, 325] on link "›" at bounding box center [1232, 322] width 23 height 23
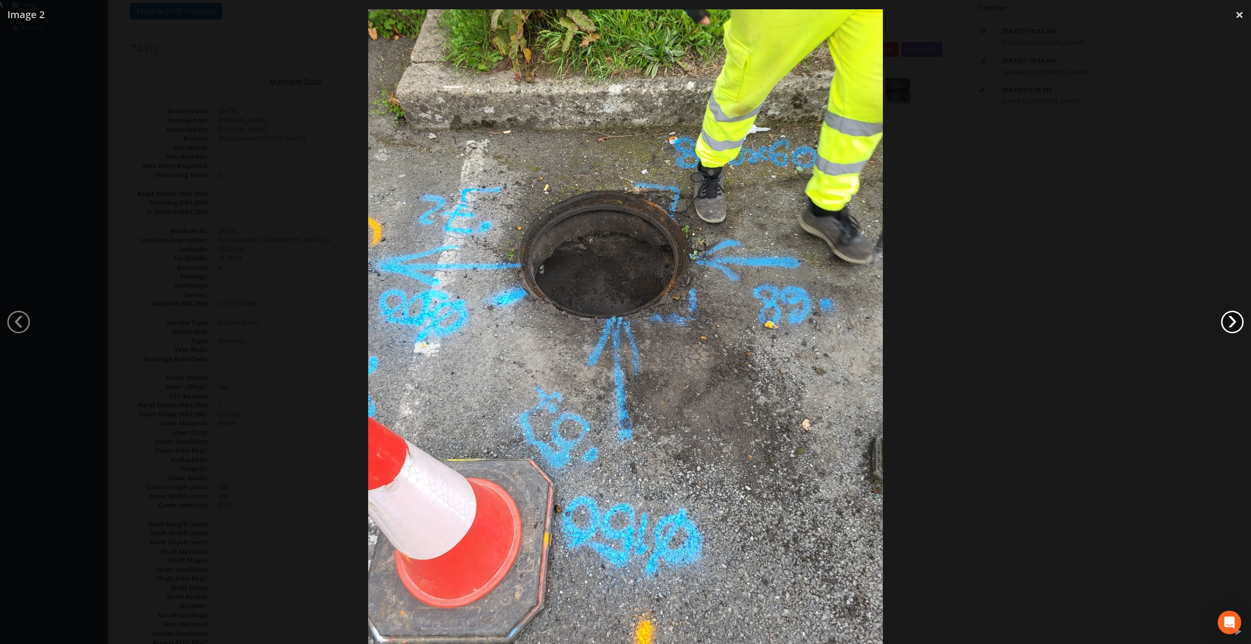
click at [1231, 320] on link "›" at bounding box center [1232, 322] width 23 height 23
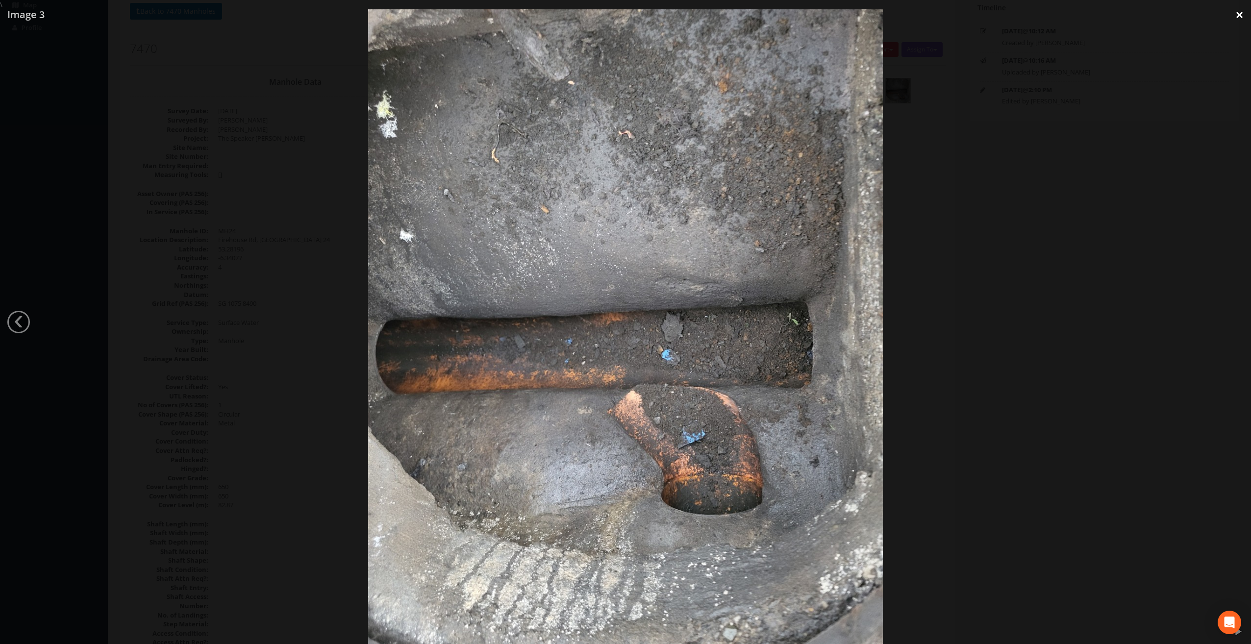
click at [1237, 17] on link "×" at bounding box center [1239, 14] width 23 height 29
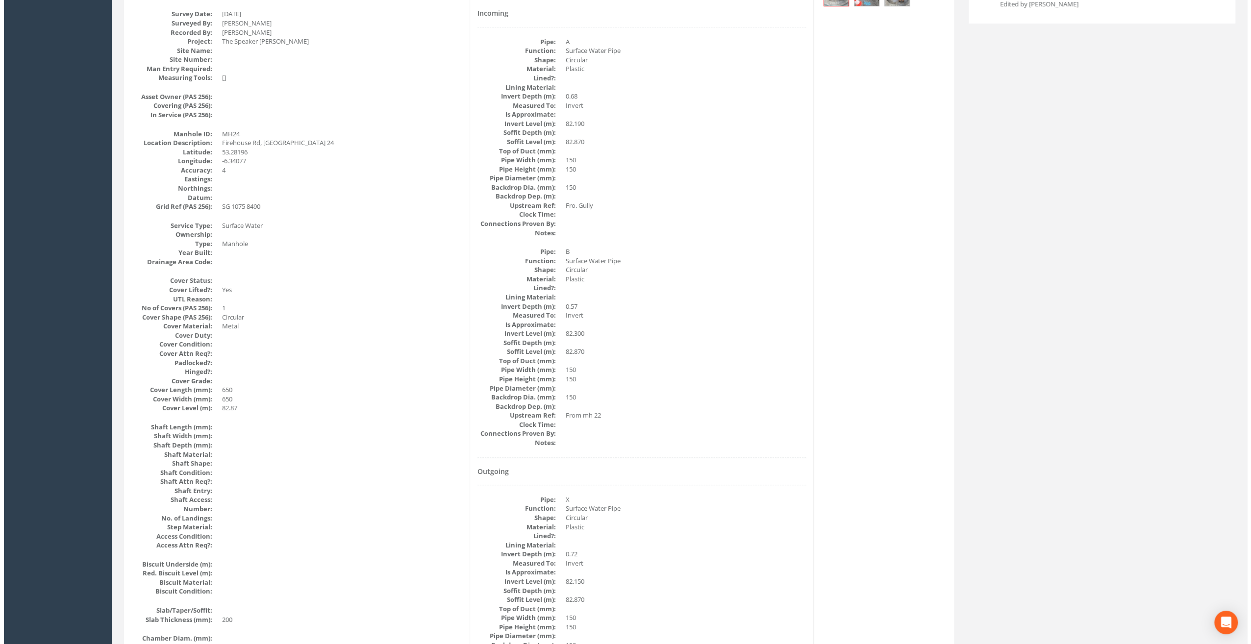
scroll to position [0, 0]
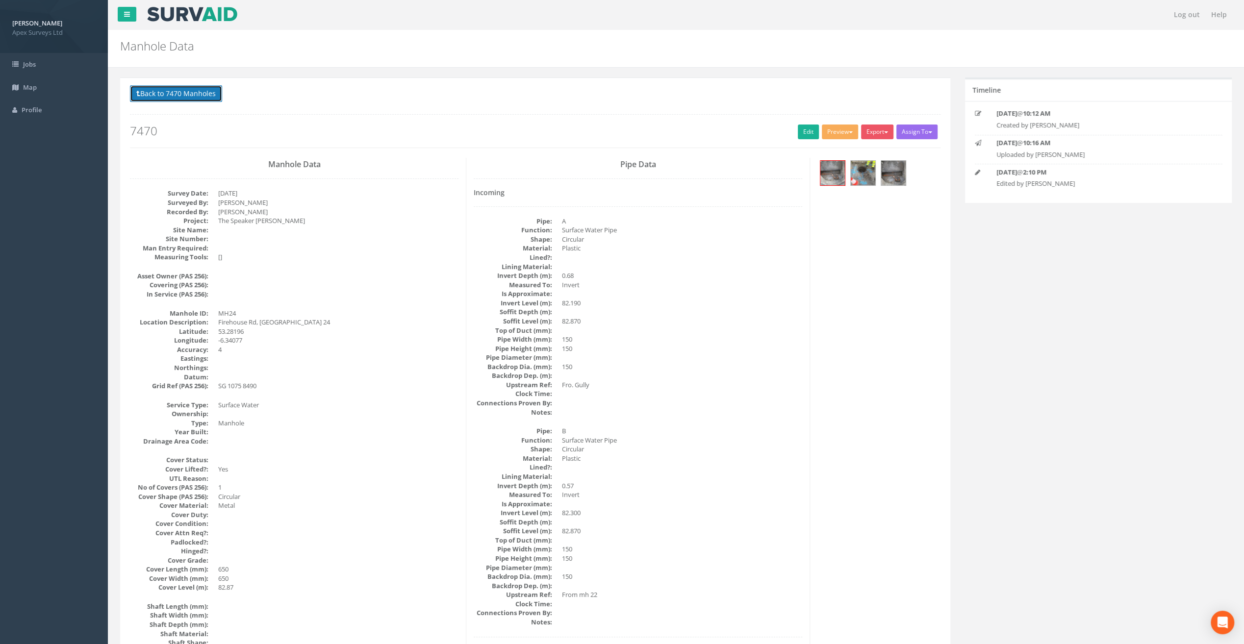
click at [178, 92] on button "Back to 7470 Manholes" at bounding box center [176, 93] width 92 height 17
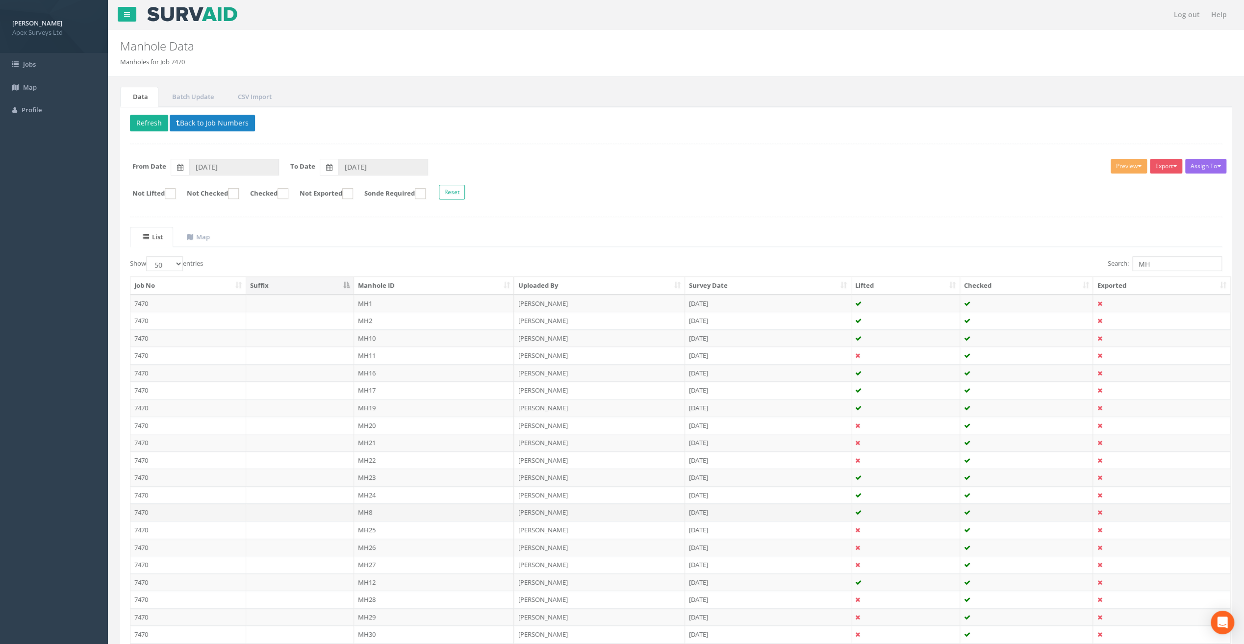
click at [368, 508] on td "MH8" at bounding box center [434, 512] width 160 height 18
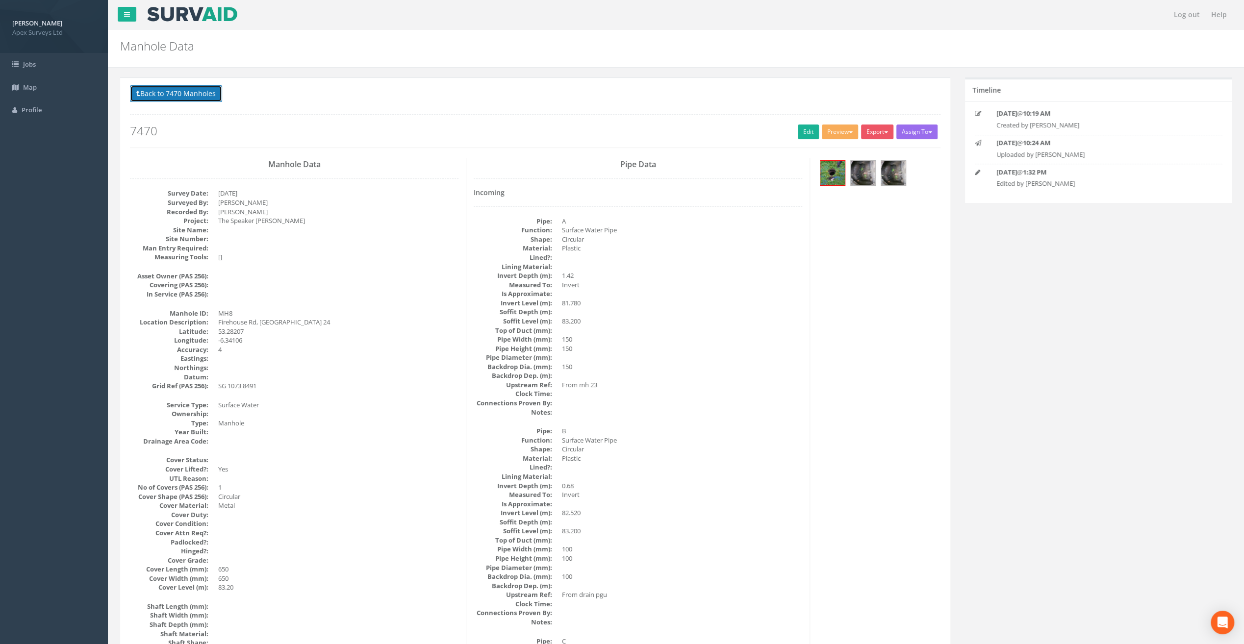
click at [166, 100] on button "Back to 7470 Manholes" at bounding box center [176, 93] width 92 height 17
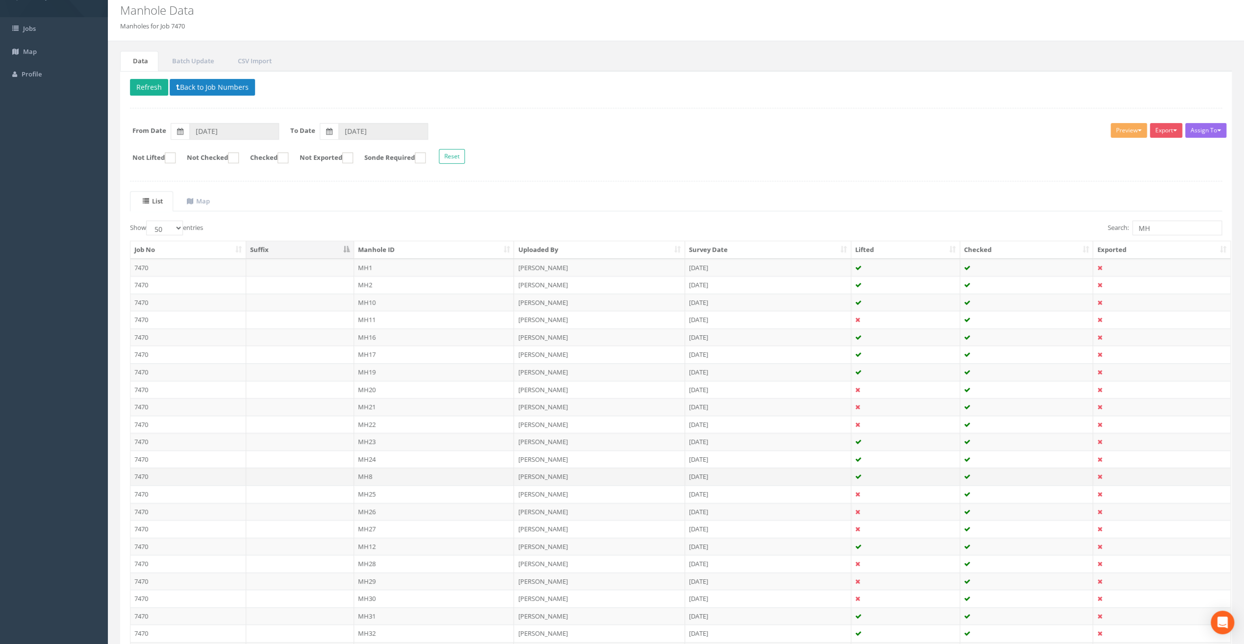
scroll to position [98, 0]
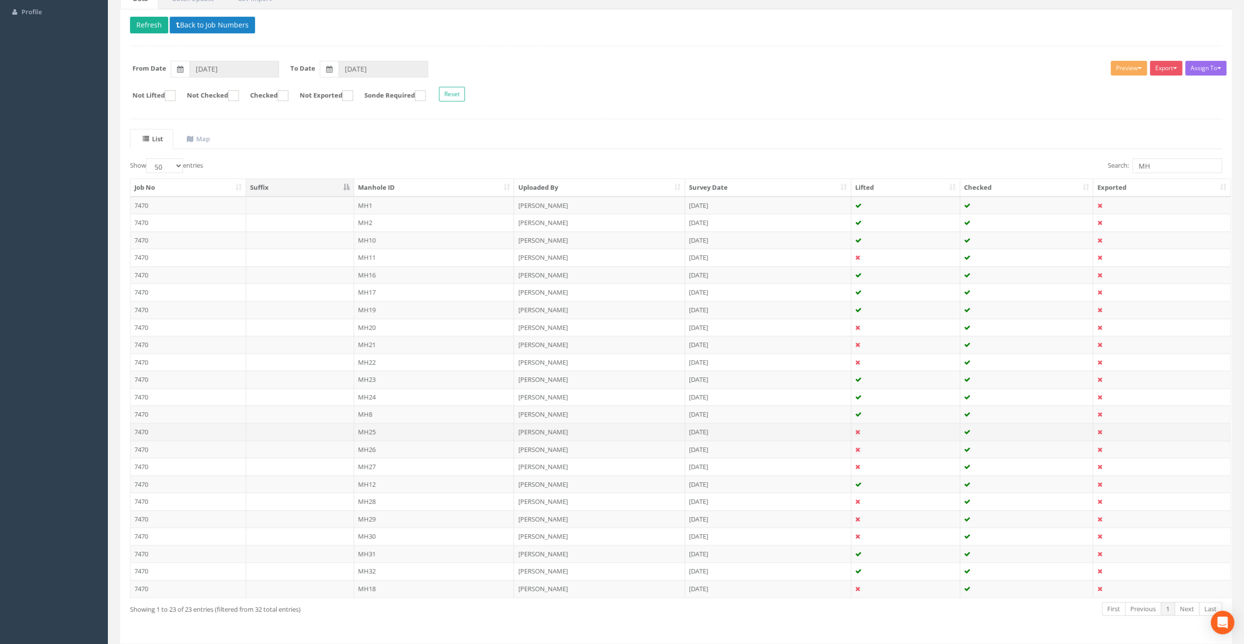
click at [373, 425] on td "MH25" at bounding box center [434, 432] width 160 height 18
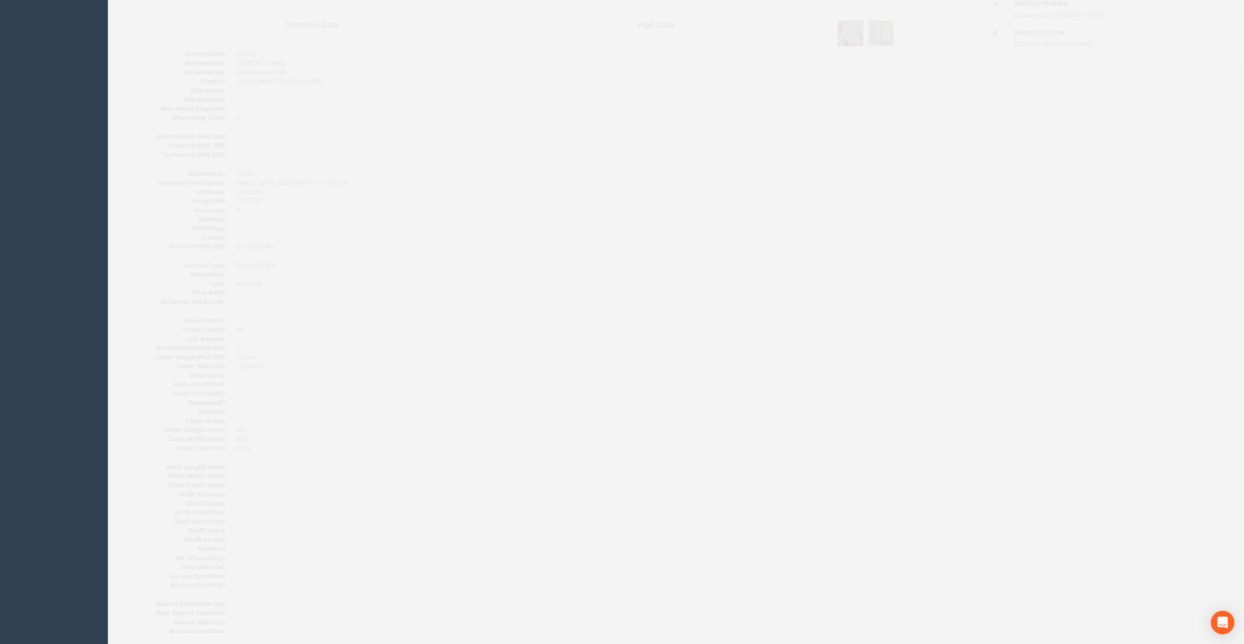
scroll to position [0, 0]
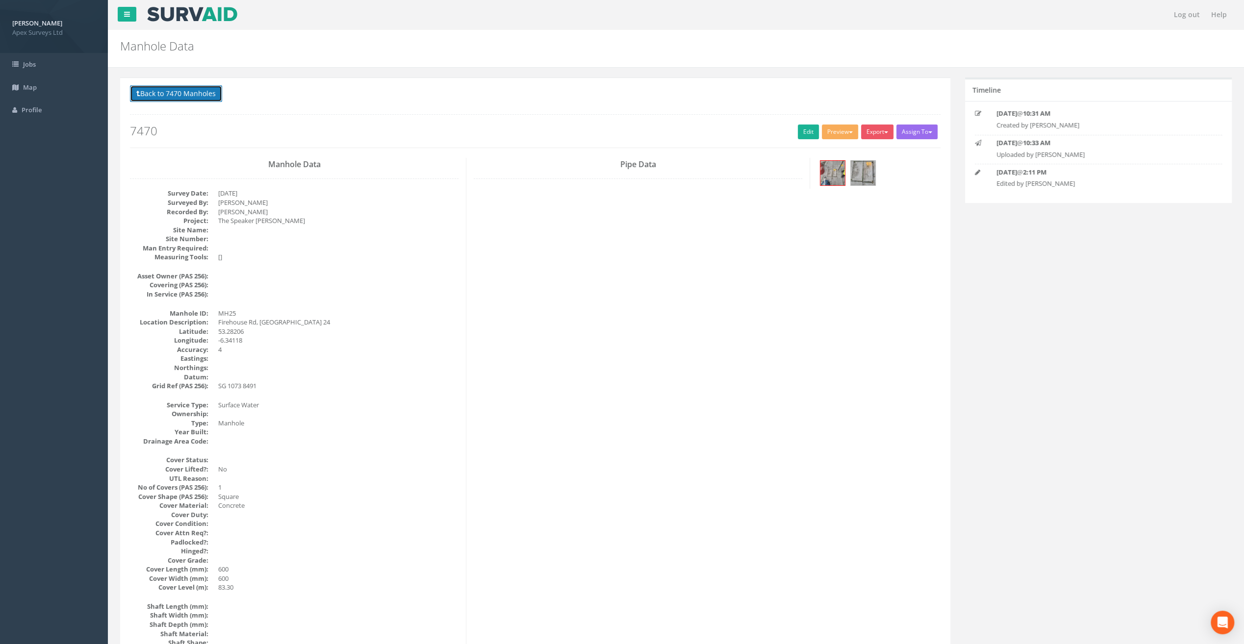
click at [184, 93] on button "Back to 7470 Manholes" at bounding box center [176, 93] width 92 height 17
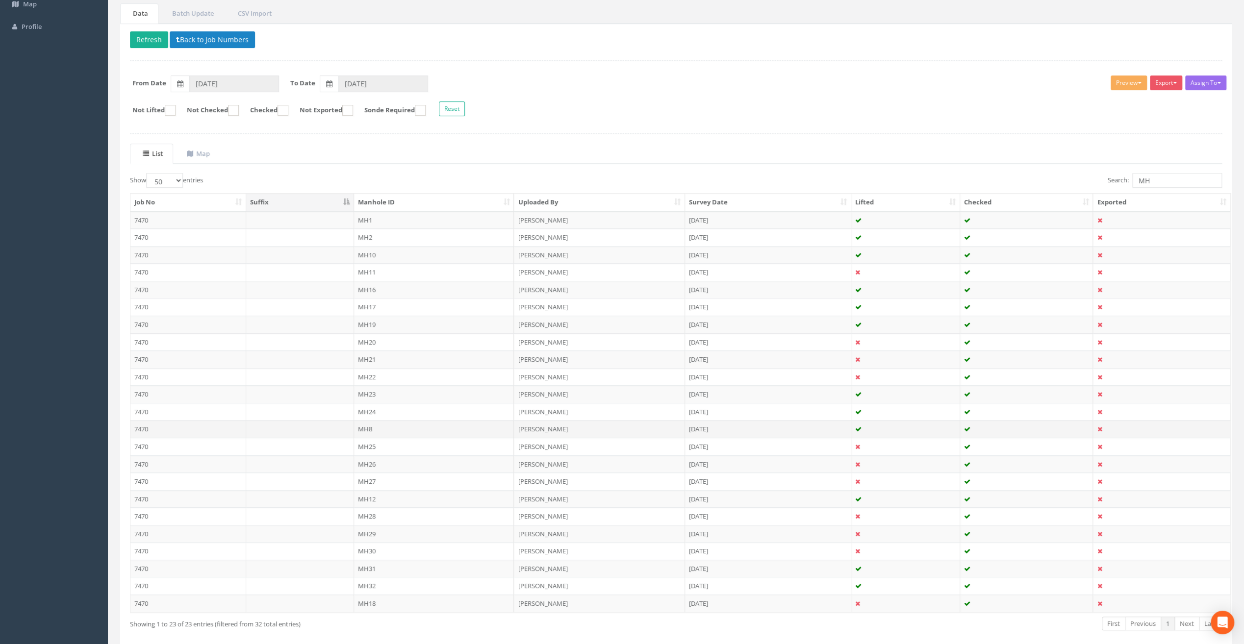
scroll to position [98, 0]
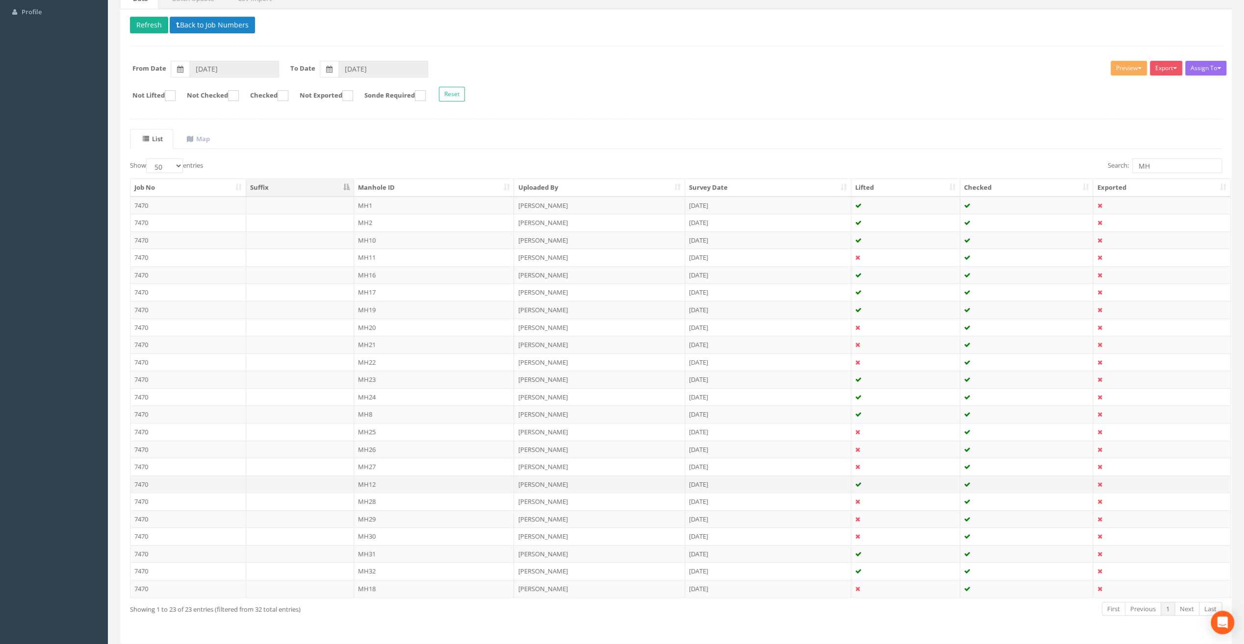
click at [371, 478] on td "MH12" at bounding box center [434, 484] width 160 height 18
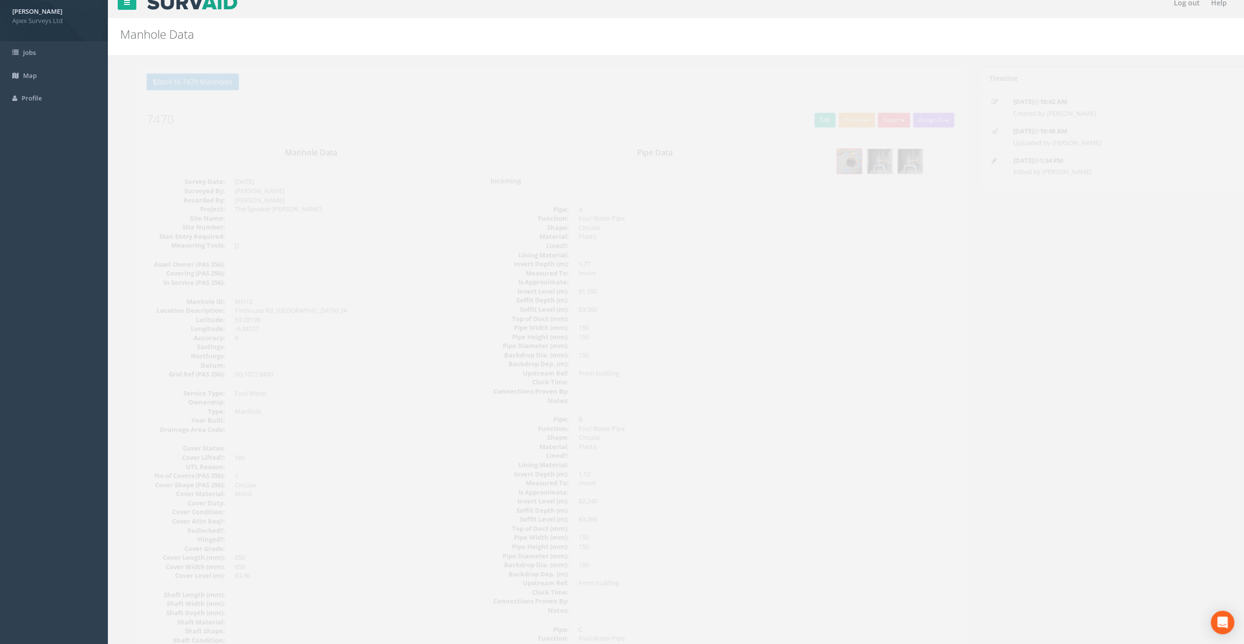
scroll to position [0, 0]
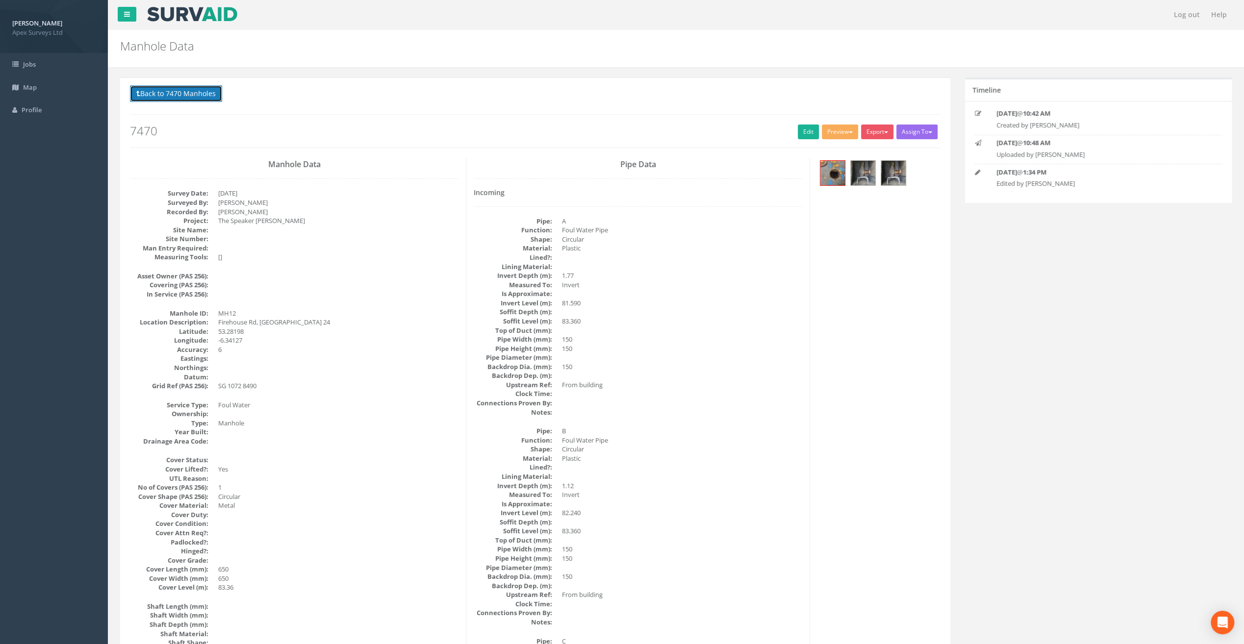
drag, startPoint x: 191, startPoint y: 89, endPoint x: 198, endPoint y: 99, distance: 11.6
click at [191, 89] on button "Back to 7470 Manholes" at bounding box center [176, 93] width 92 height 17
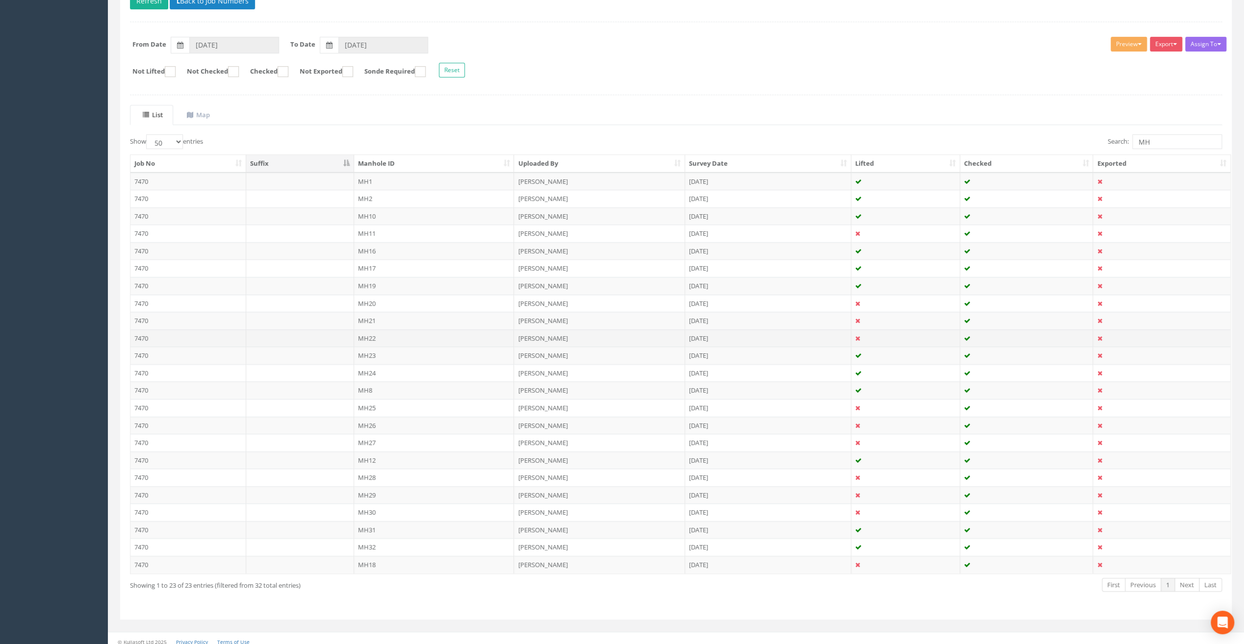
scroll to position [123, 0]
click at [375, 471] on td "MH28" at bounding box center [434, 477] width 160 height 18
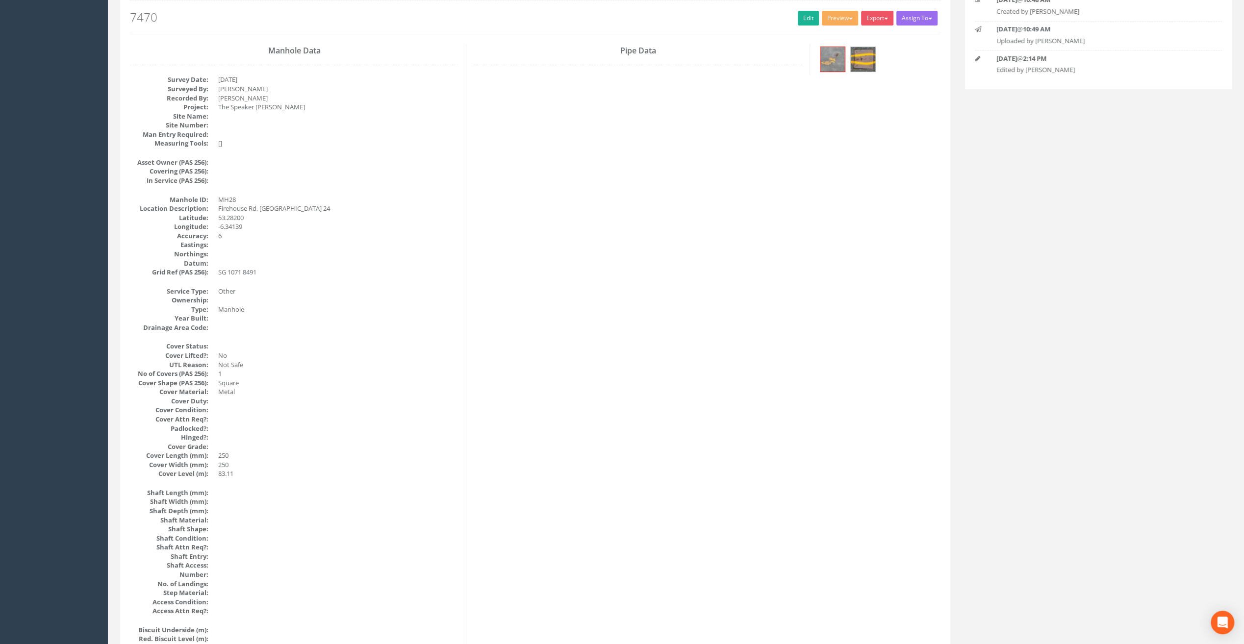
scroll to position [0, 0]
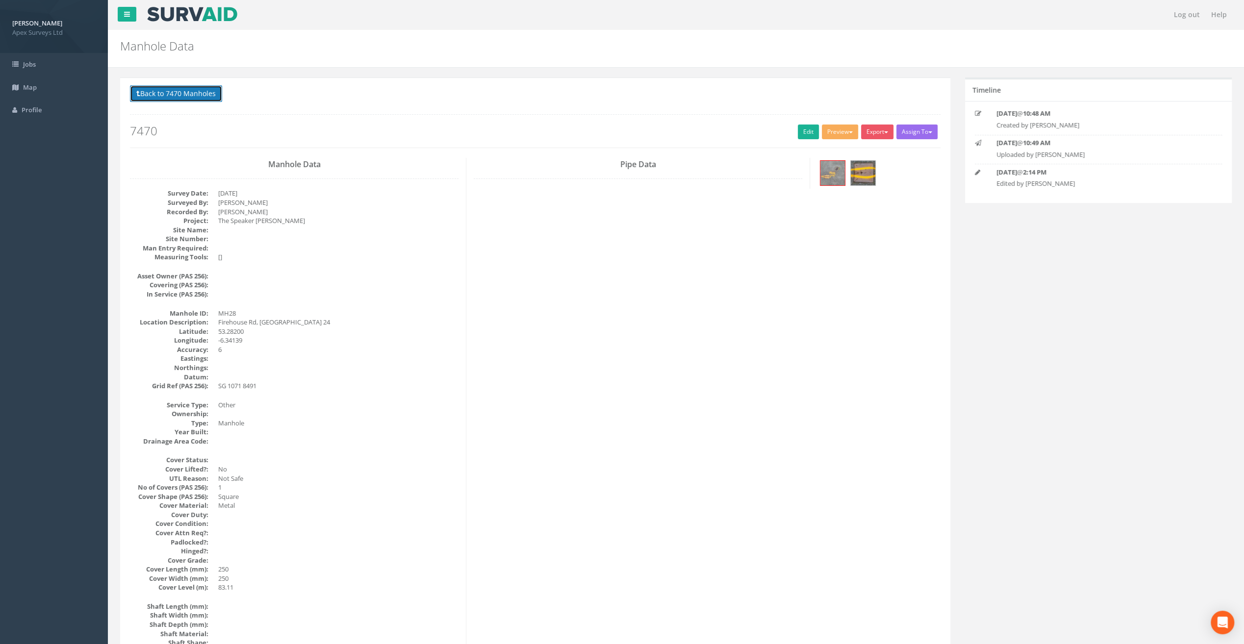
click at [169, 92] on button "Back to 7470 Manholes" at bounding box center [176, 93] width 92 height 17
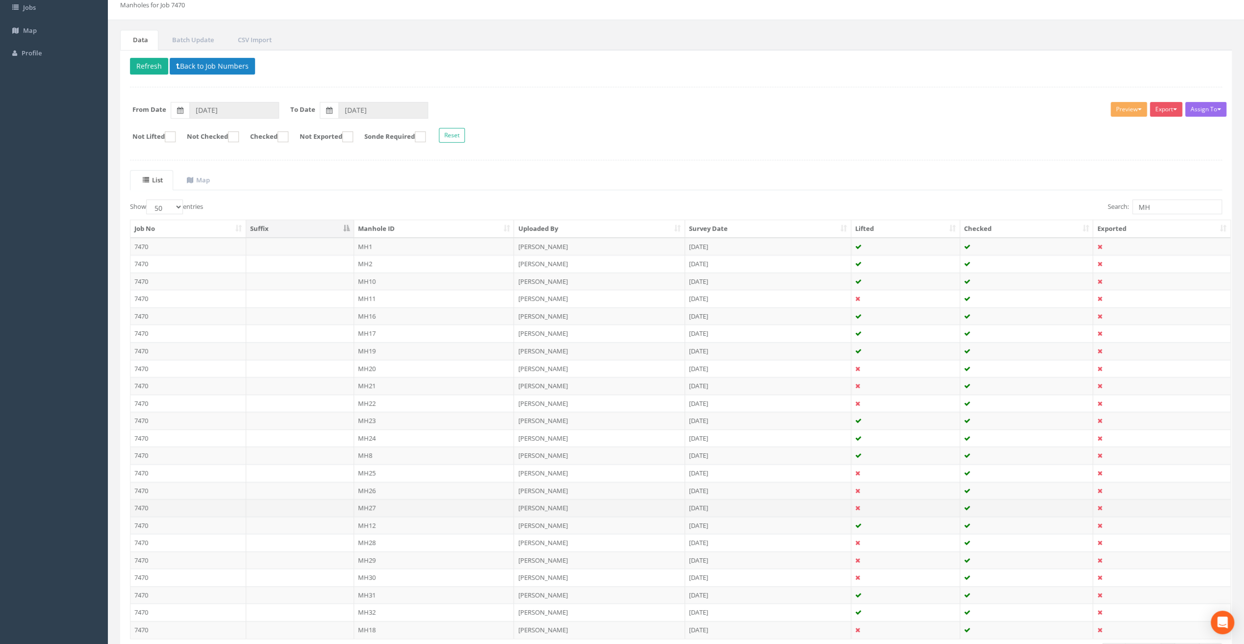
scroll to position [123, 0]
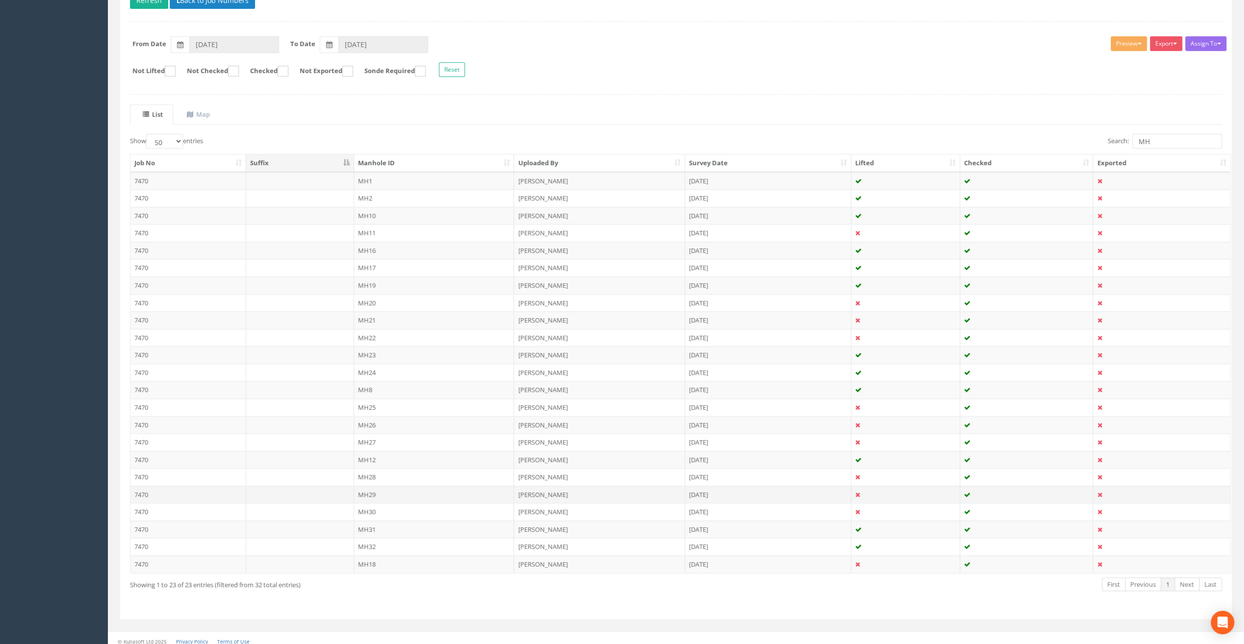
click at [366, 490] on td "MH29" at bounding box center [434, 495] width 160 height 18
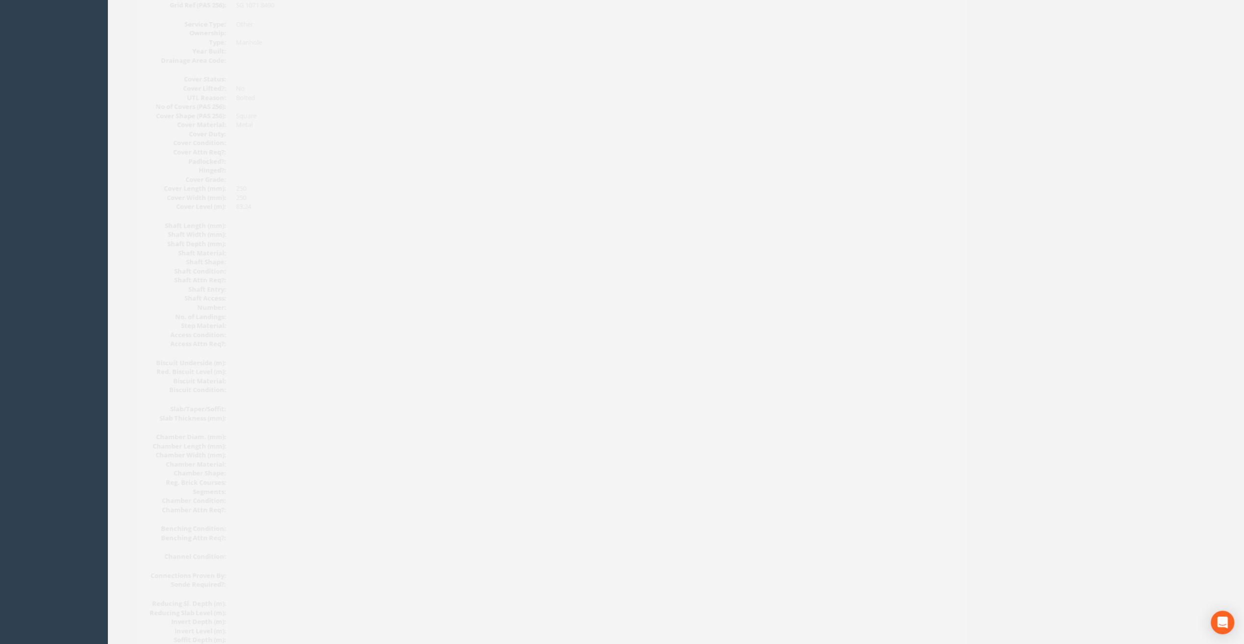
scroll to position [0, 0]
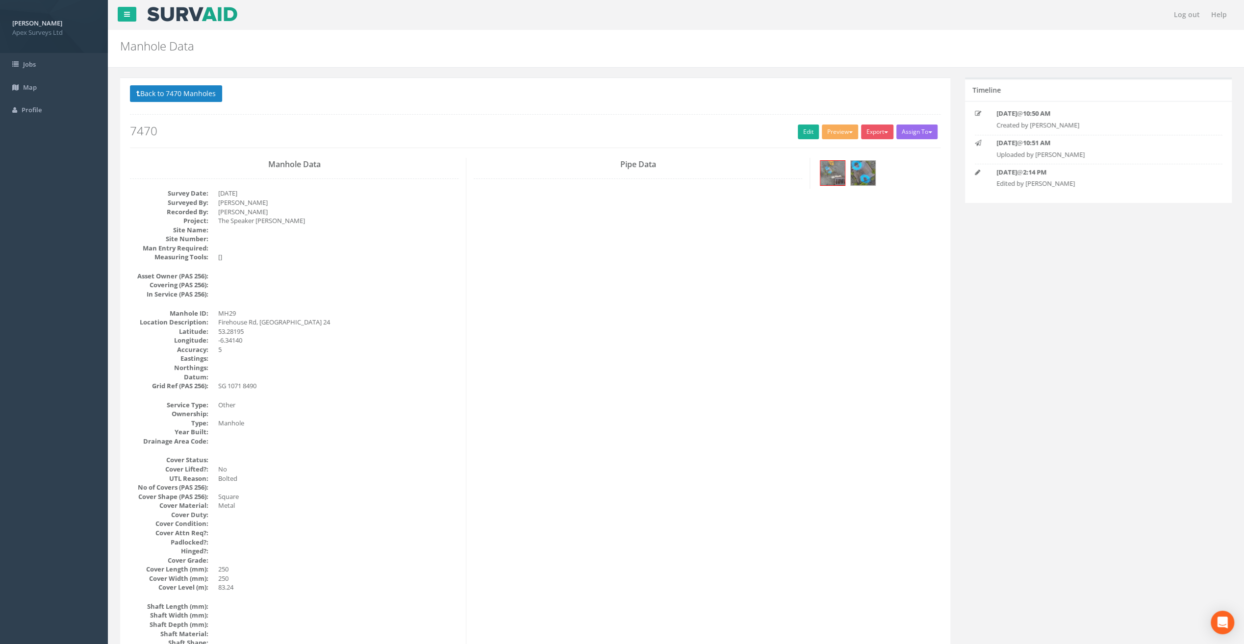
click at [171, 93] on button "Back to 7470 Manholes" at bounding box center [176, 93] width 92 height 17
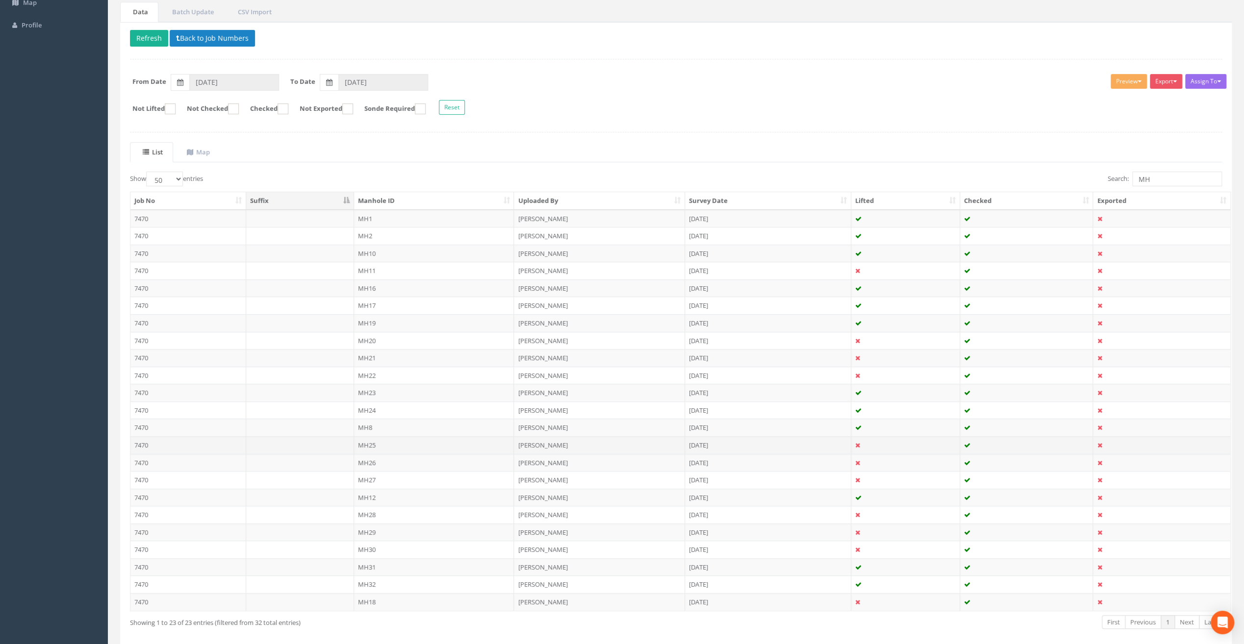
scroll to position [123, 0]
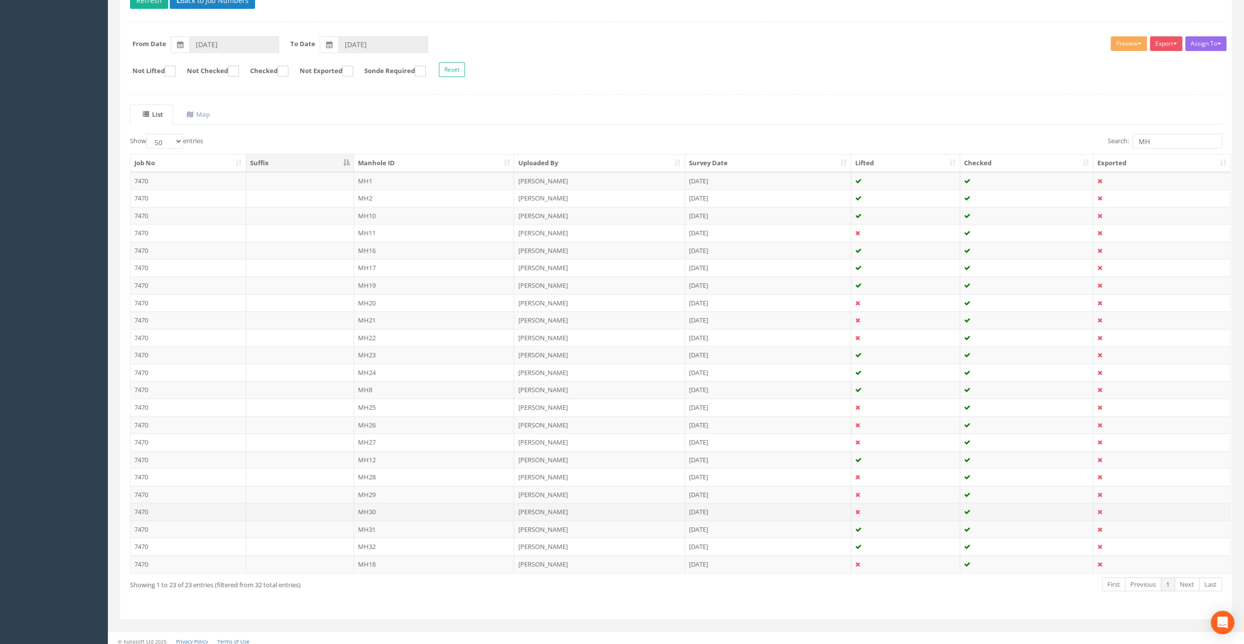
click at [368, 504] on td "MH30" at bounding box center [434, 512] width 160 height 18
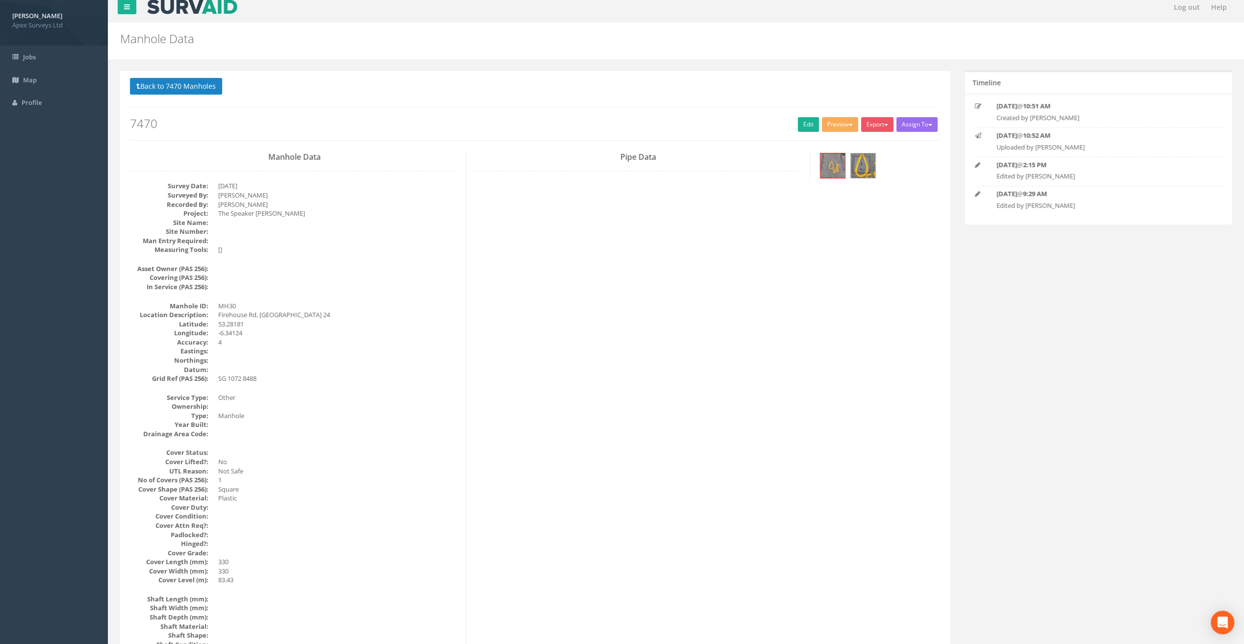
scroll to position [0, 0]
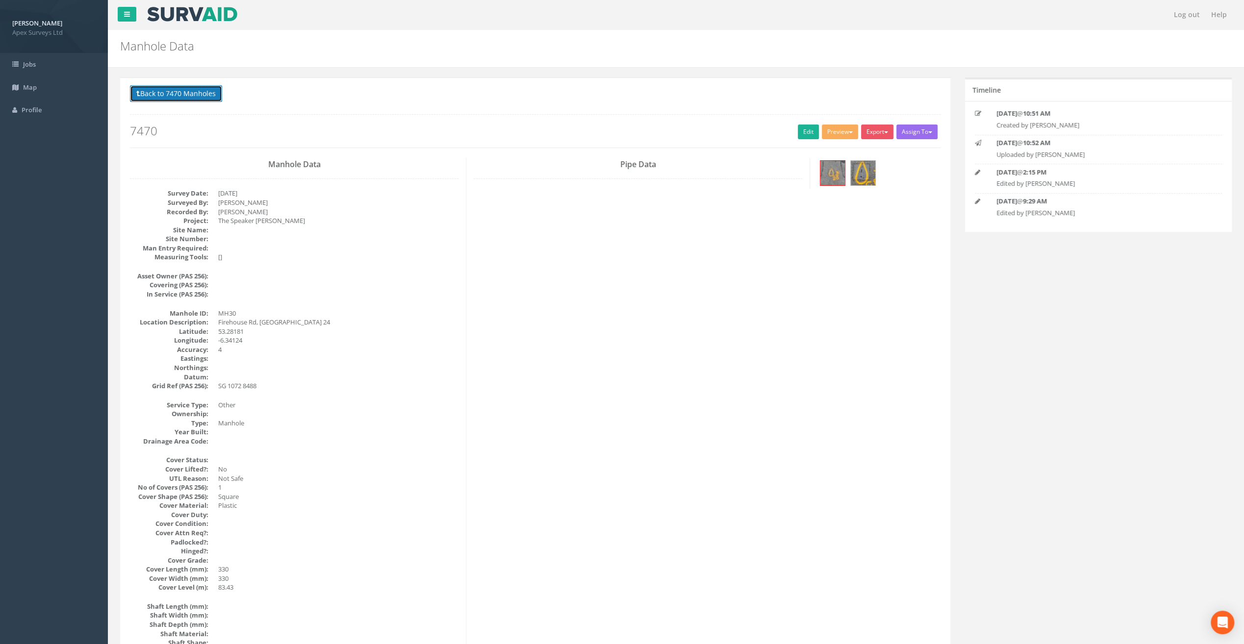
click at [169, 88] on button "Back to 7470 Manholes" at bounding box center [176, 93] width 92 height 17
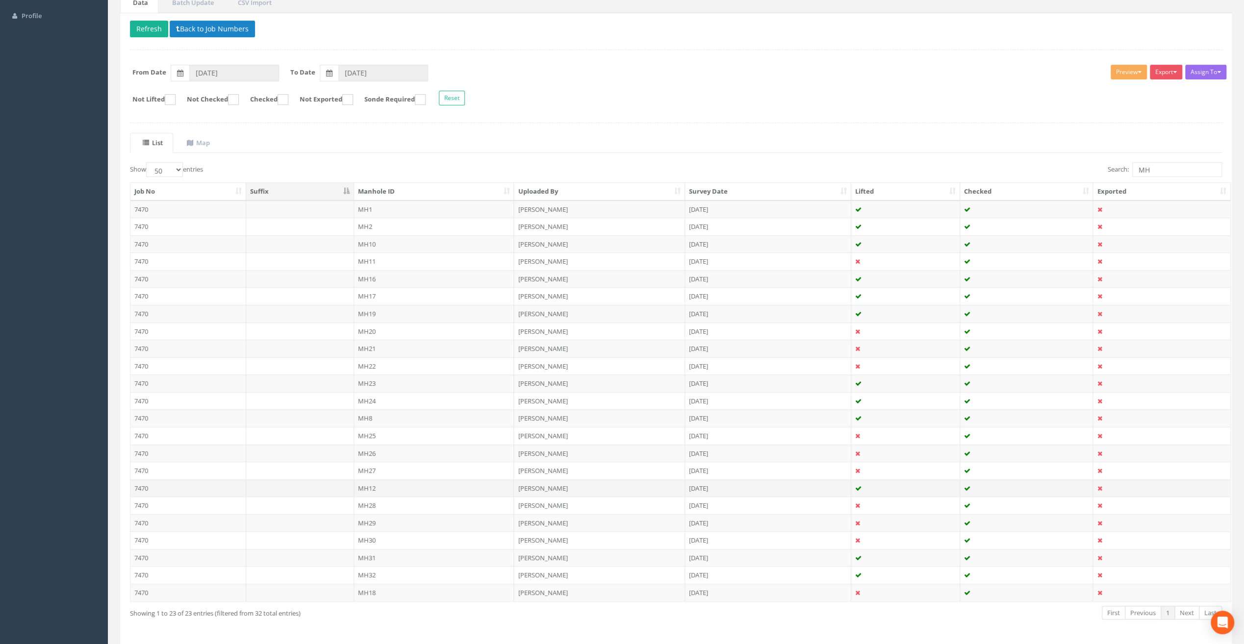
scroll to position [123, 0]
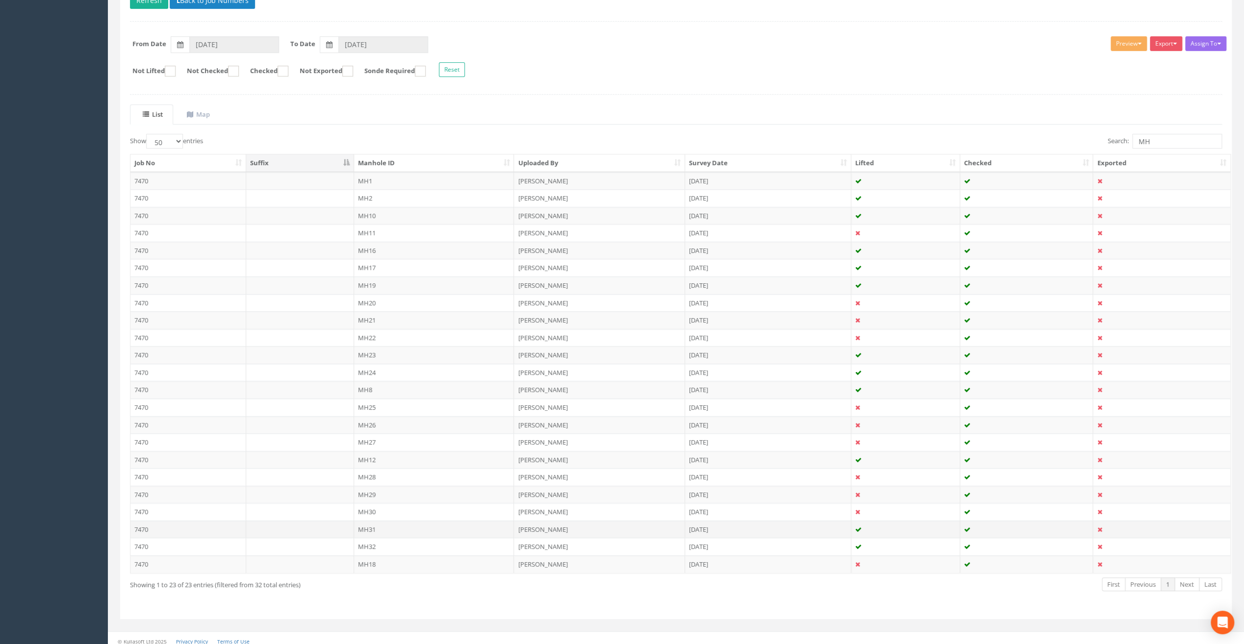
click at [367, 523] on td "MH31" at bounding box center [434, 530] width 160 height 18
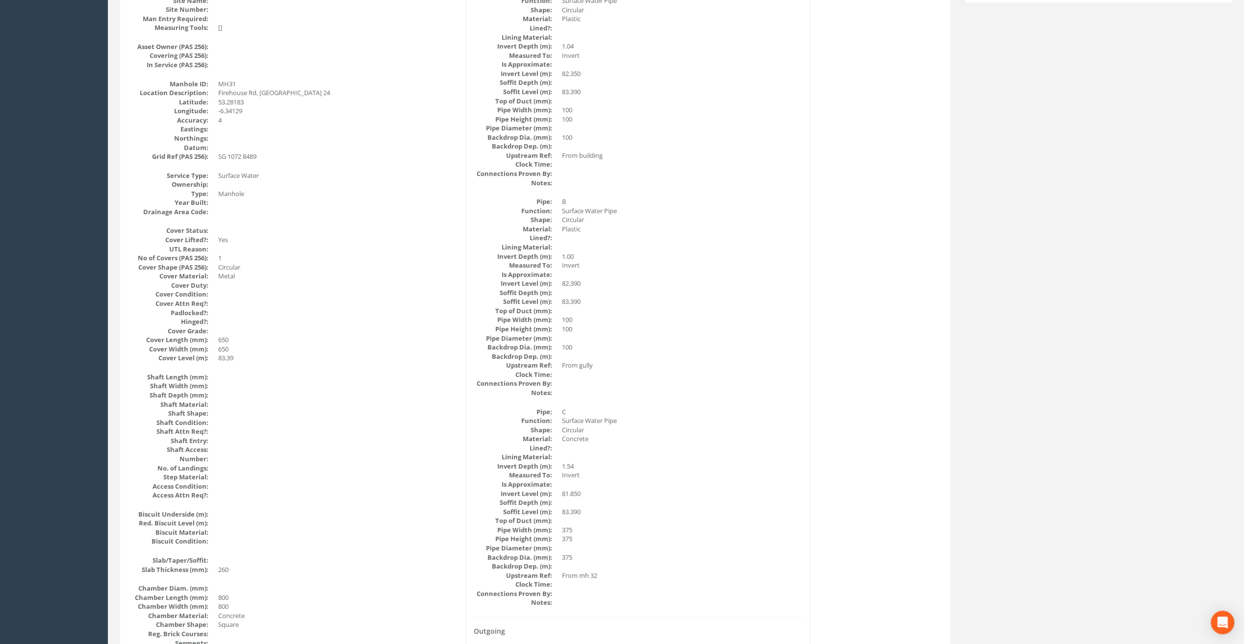
scroll to position [0, 0]
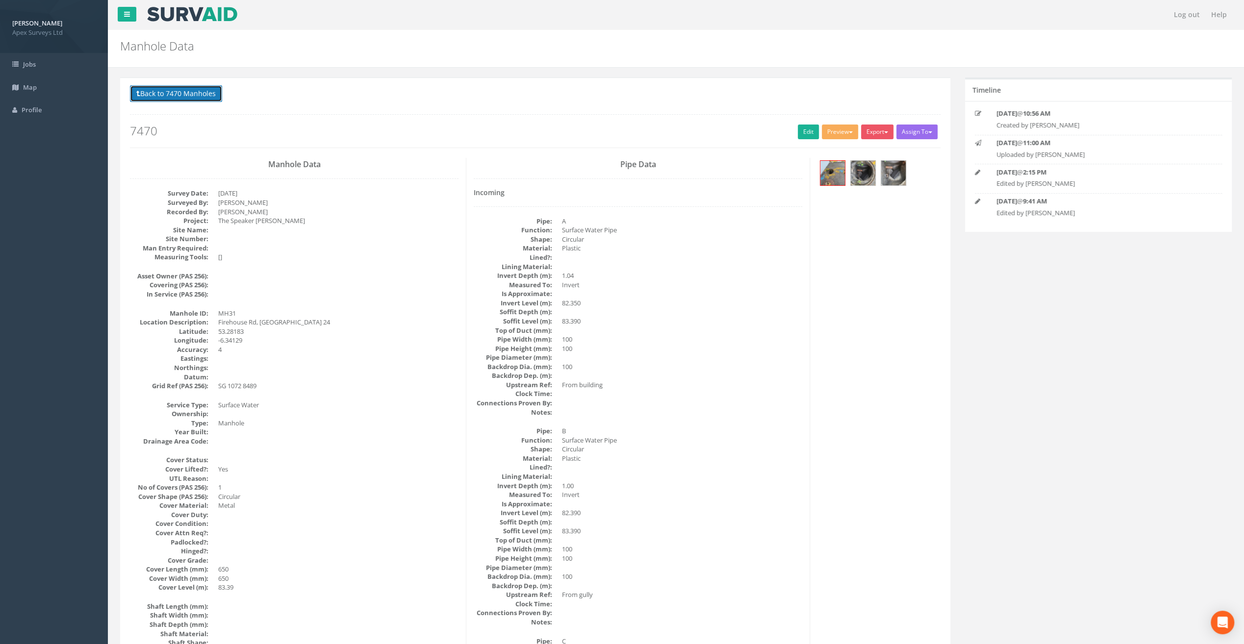
drag, startPoint x: 162, startPoint y: 94, endPoint x: 155, endPoint y: 103, distance: 11.3
click at [161, 94] on button "Back to 7470 Manholes" at bounding box center [176, 93] width 92 height 17
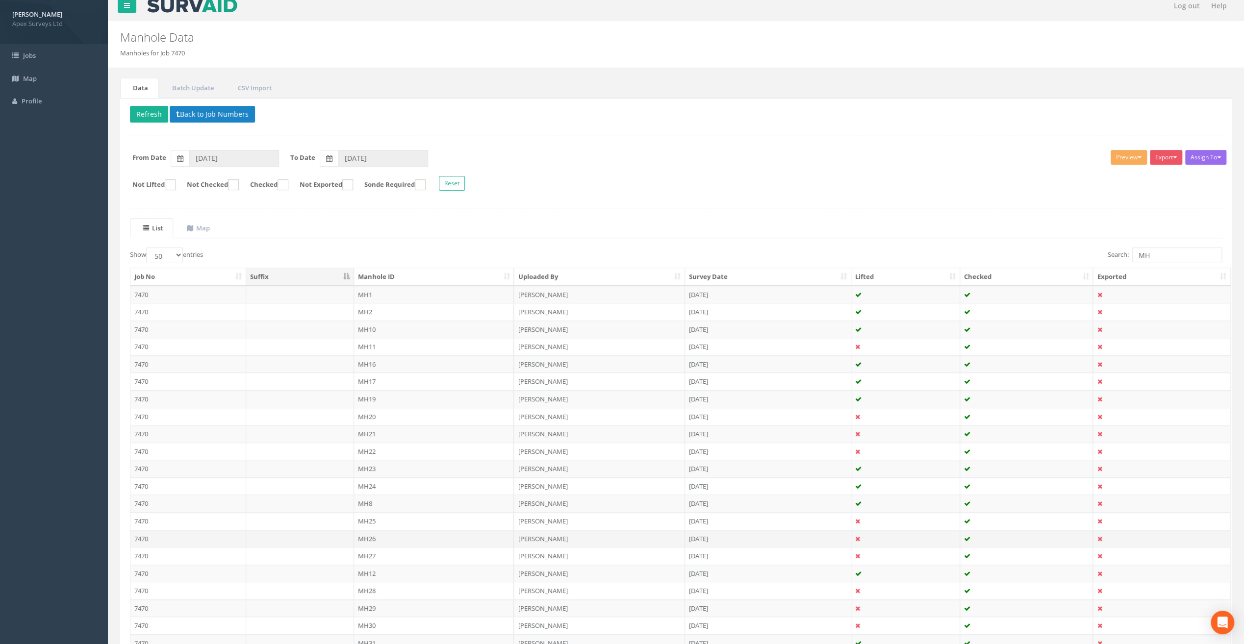
scroll to position [123, 0]
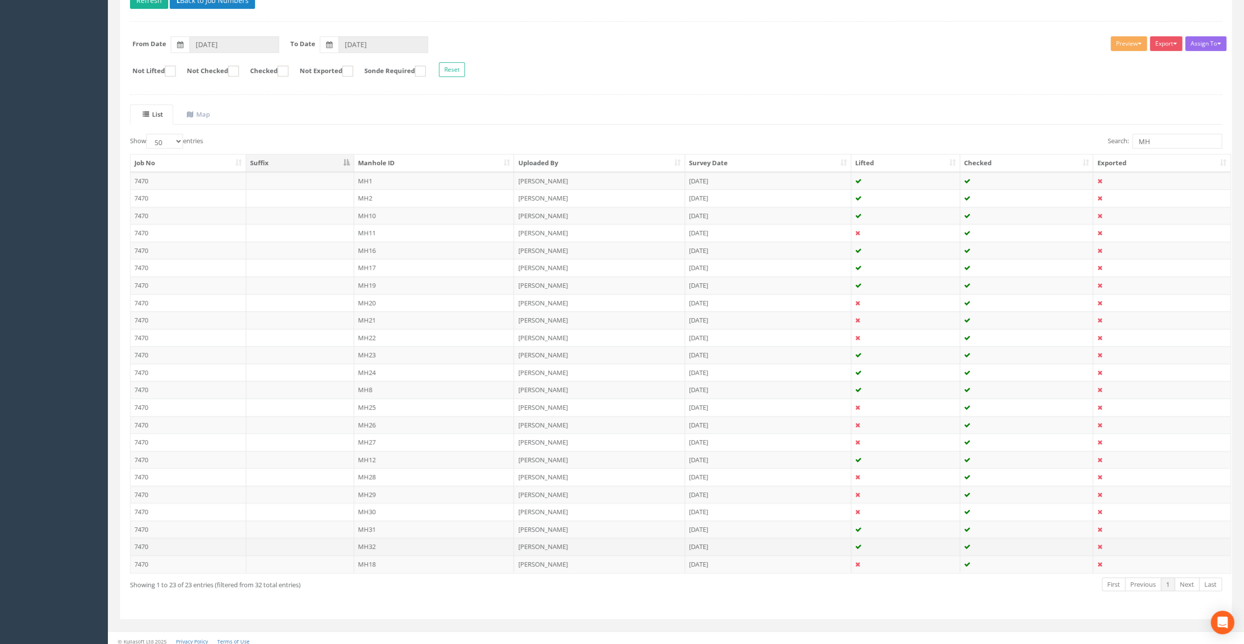
click at [369, 538] on td "MH32" at bounding box center [434, 547] width 160 height 18
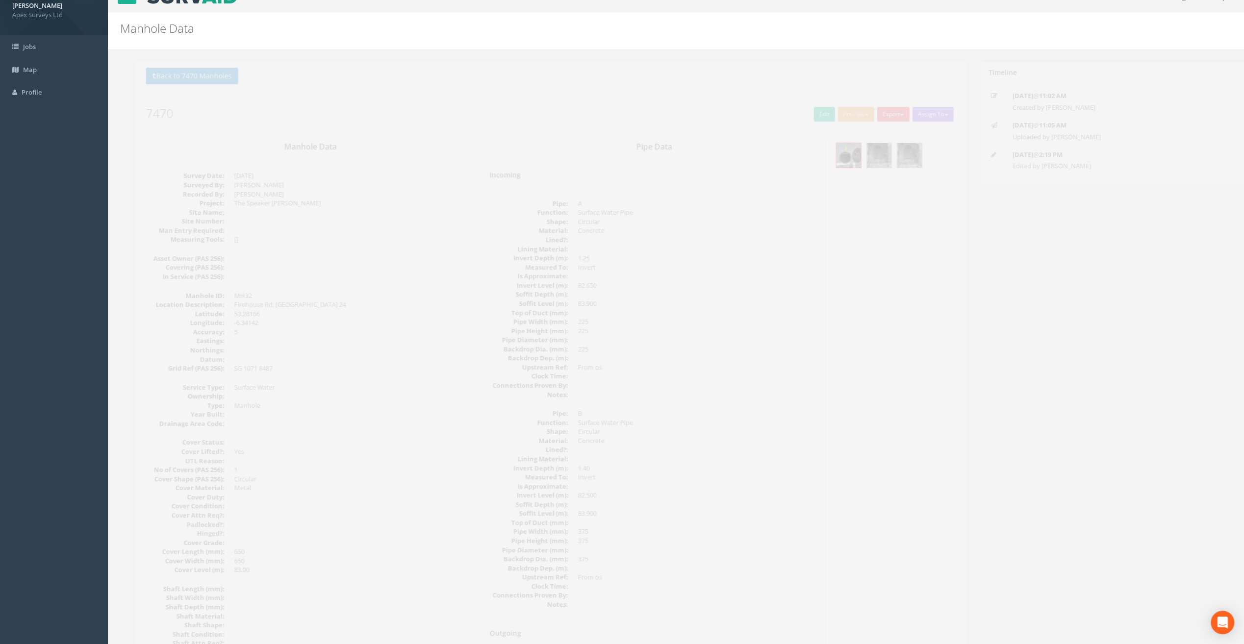
scroll to position [0, 0]
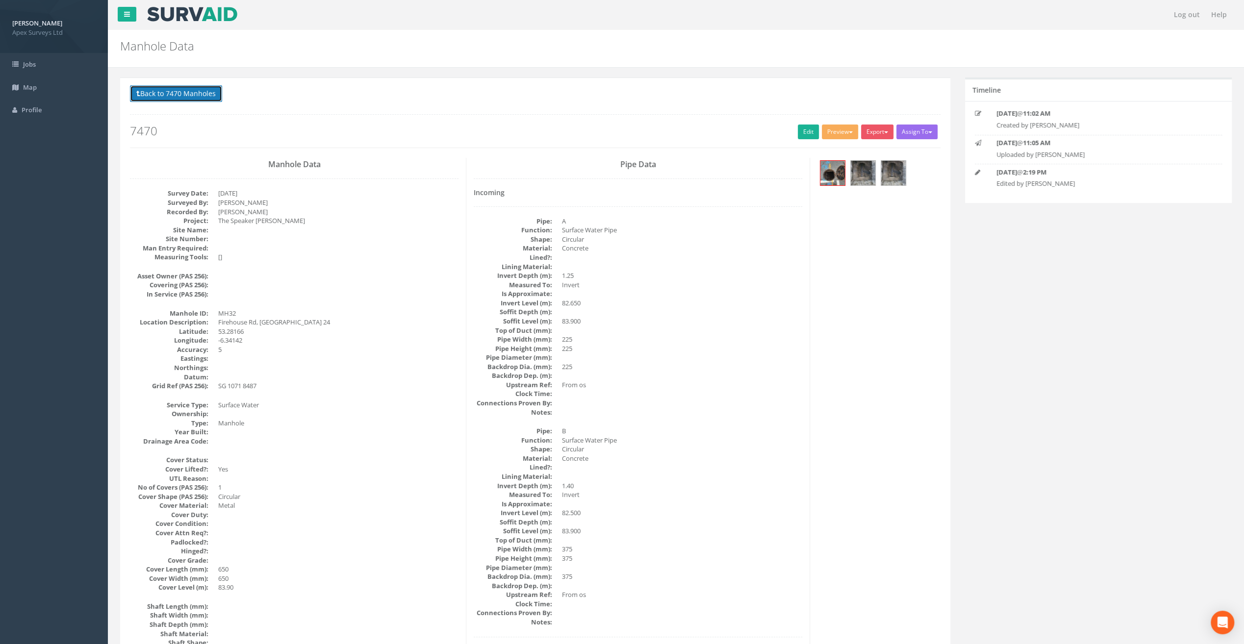
drag, startPoint x: 198, startPoint y: 89, endPoint x: 226, endPoint y: 137, distance: 56.0
click at [198, 89] on button "Back to 7470 Manholes" at bounding box center [176, 93] width 92 height 17
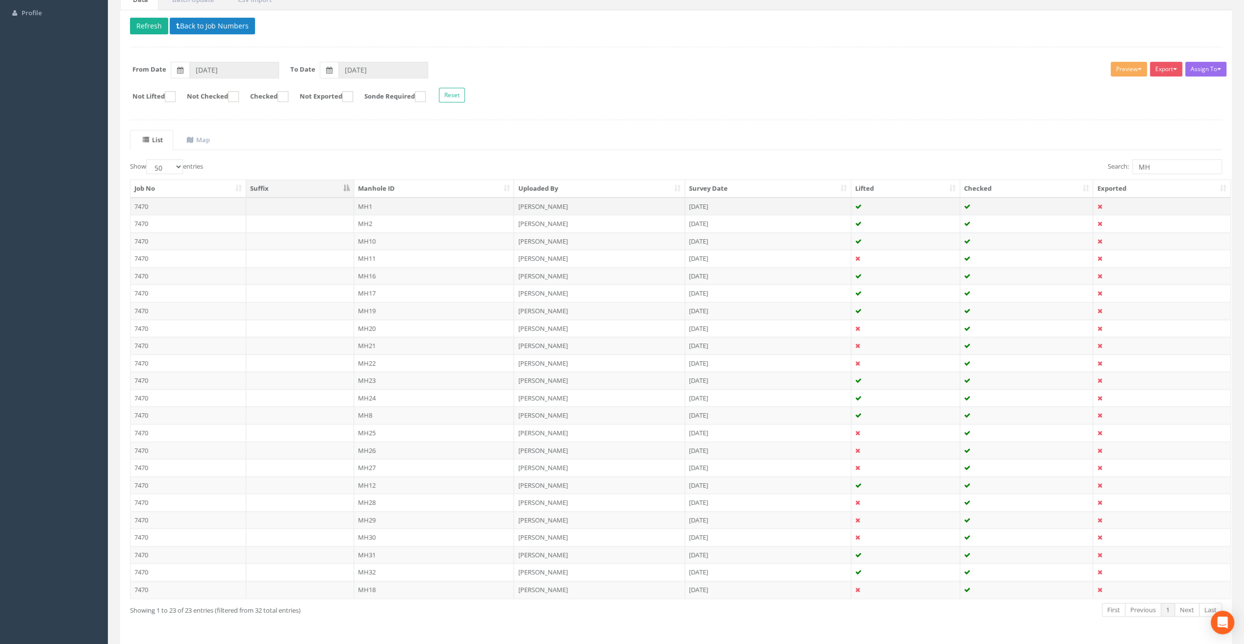
scroll to position [123, 0]
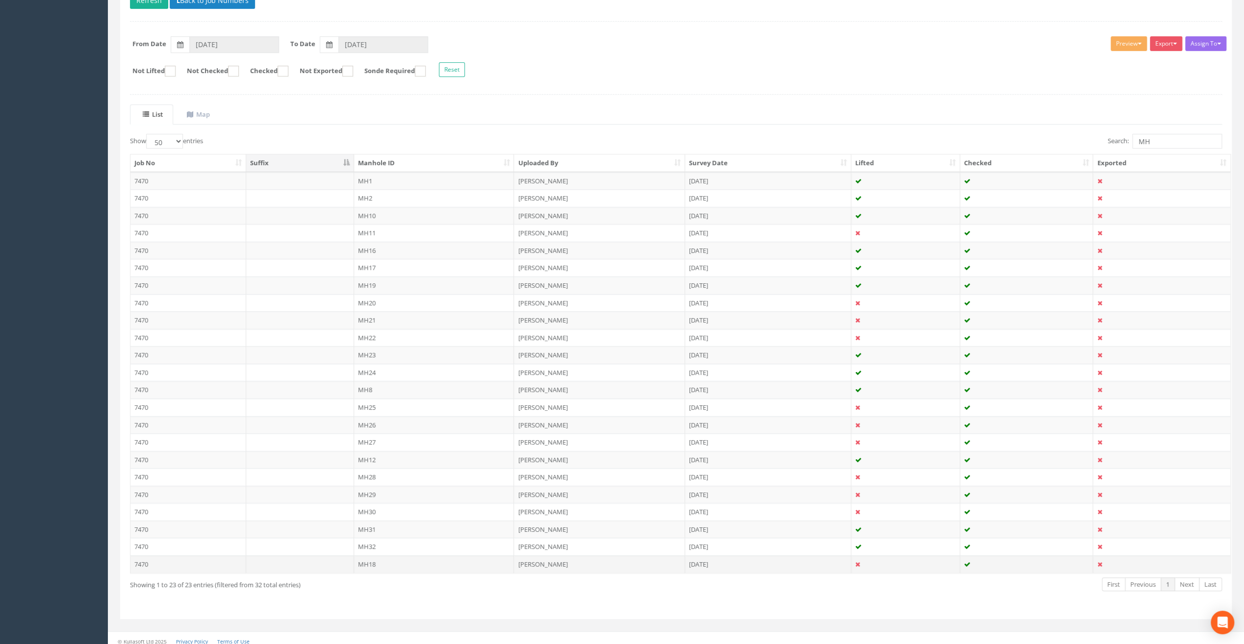
click at [369, 558] on td "MH18" at bounding box center [434, 564] width 160 height 18
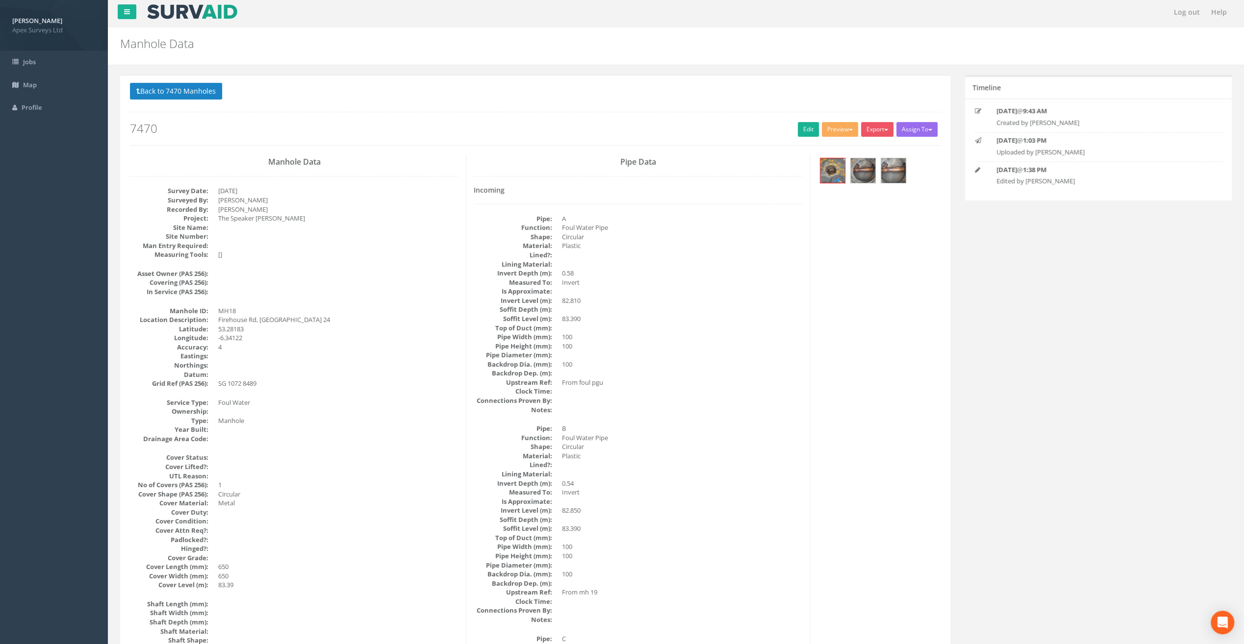
scroll to position [0, 0]
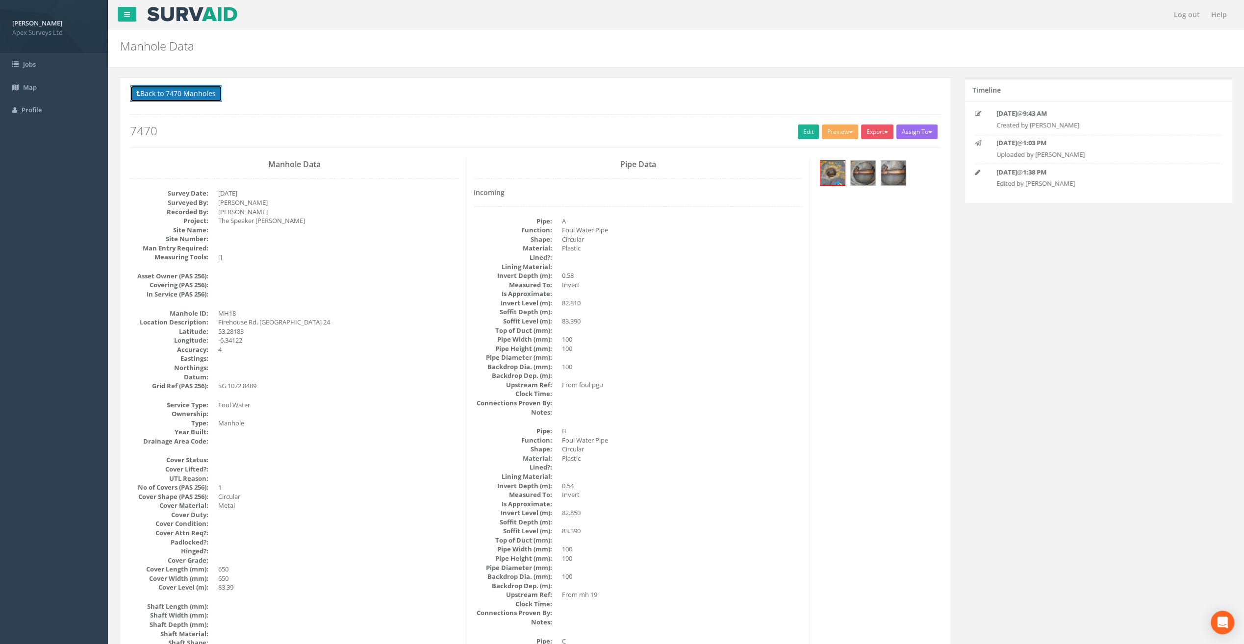
click at [170, 88] on button "Back to 7470 Manholes" at bounding box center [176, 93] width 92 height 17
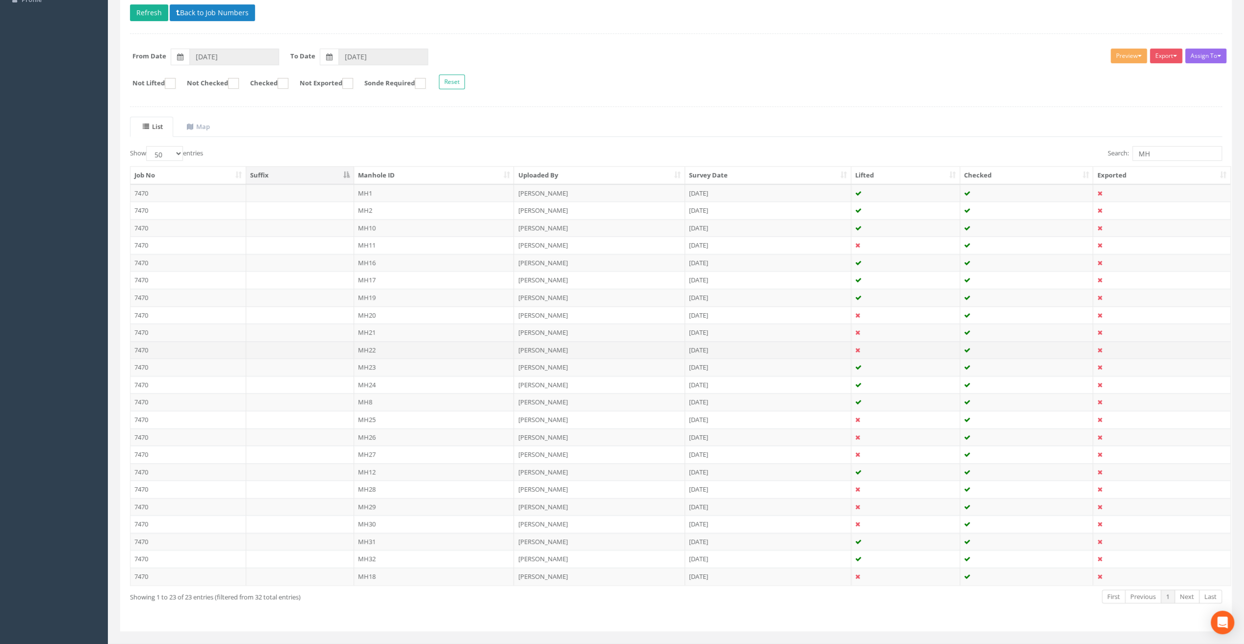
scroll to position [123, 0]
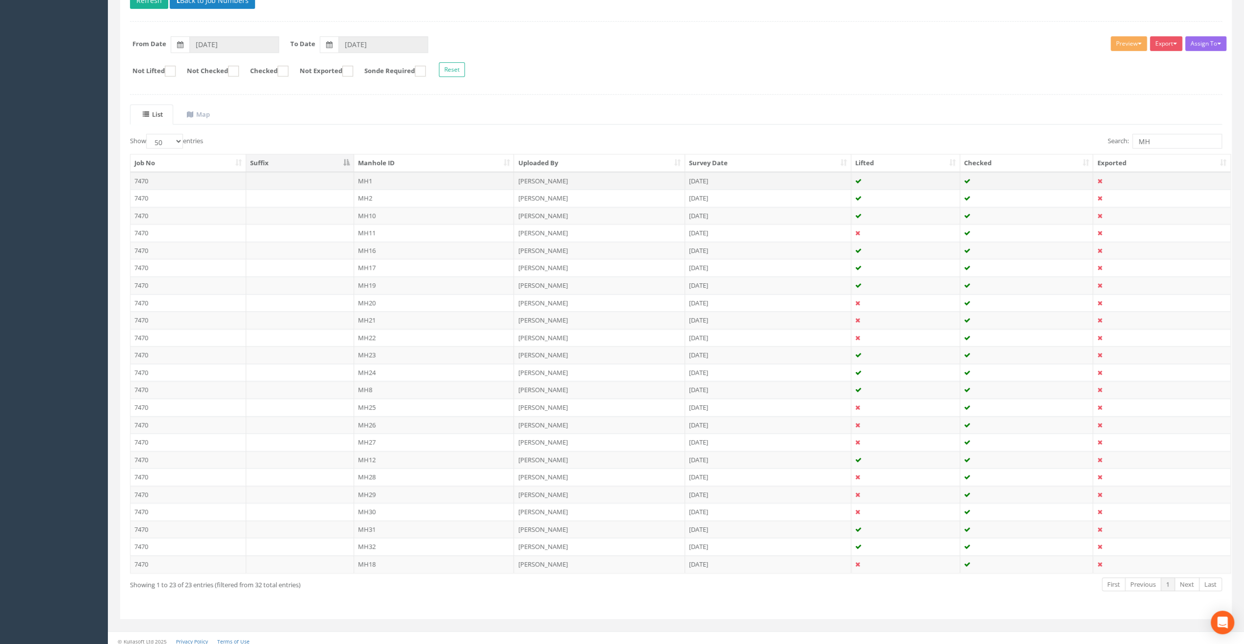
click at [363, 177] on td "MH1" at bounding box center [434, 181] width 160 height 18
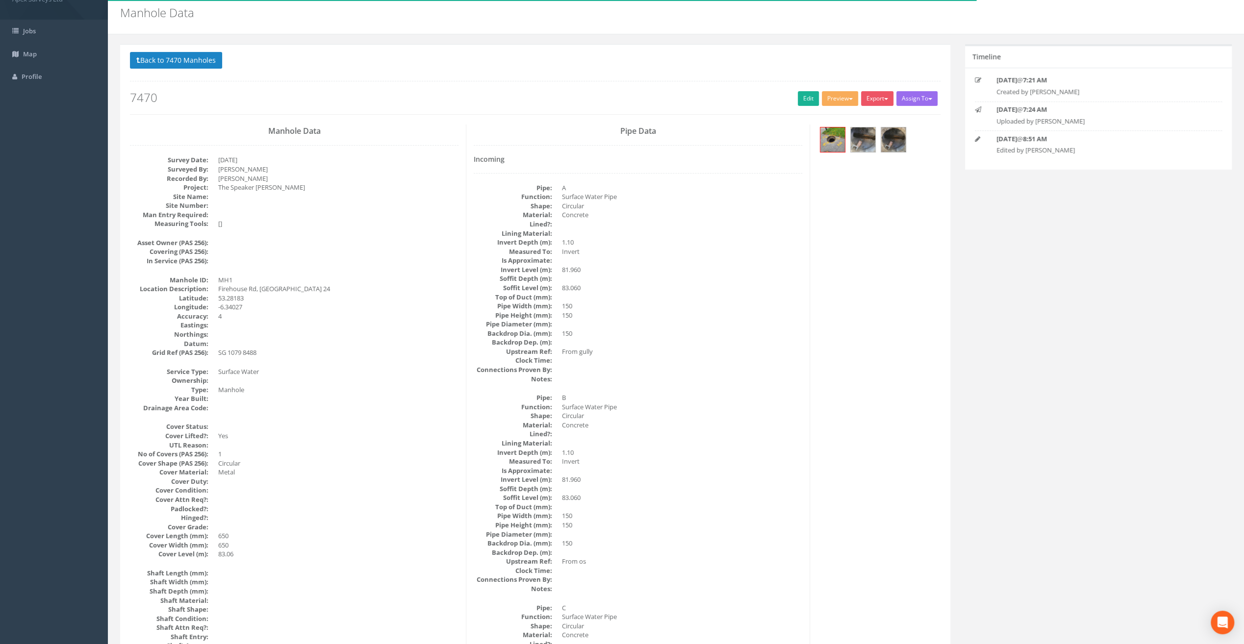
scroll to position [49, 0]
